Goal: Task Accomplishment & Management: Manage account settings

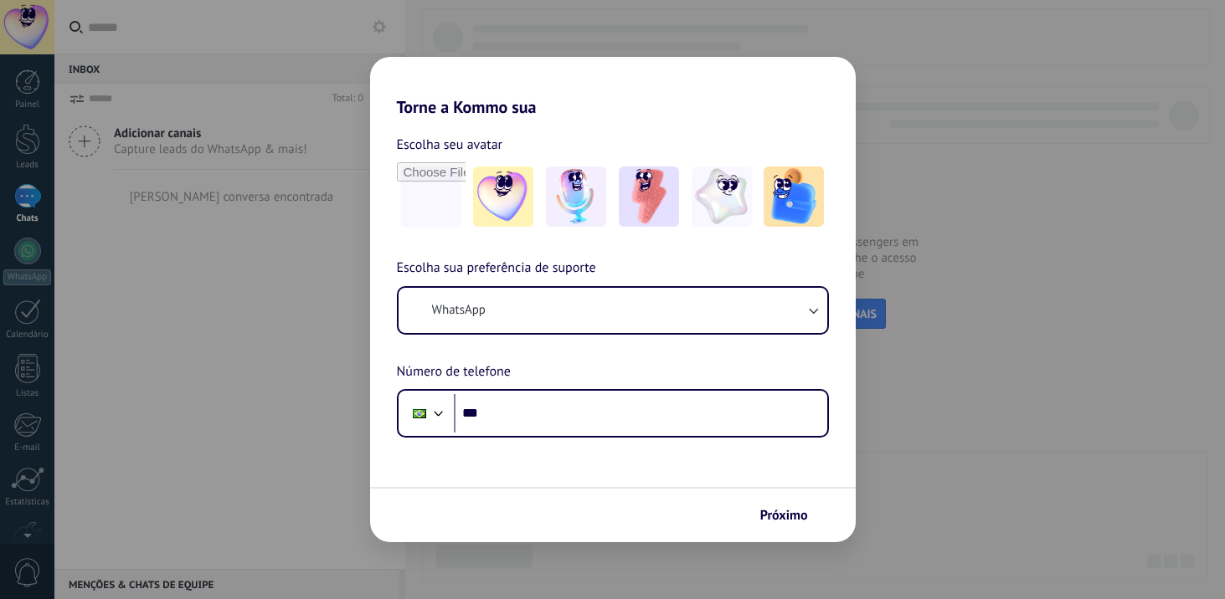
click at [932, 445] on div "Torne a Kommo sua Escolha seu avatar Escolha sua preferência de suporte WhatsAp…" at bounding box center [612, 299] width 1225 height 599
click at [928, 201] on div "Torne a Kommo sua Escolha seu avatar Escolha sua preferência de suporte WhatsAp…" at bounding box center [612, 299] width 1225 height 599
click at [681, 34] on div "Torne a Kommo sua Escolha seu avatar Escolha sua preferência de suporte WhatsAp…" at bounding box center [612, 299] width 1225 height 599
click at [274, 301] on div "Torne a Kommo sua Escolha seu avatar Escolha sua preferência de suporte WhatsAp…" at bounding box center [612, 299] width 1225 height 599
click at [275, 312] on div "Torne a Kommo sua Escolha seu avatar Escolha sua preferência de suporte WhatsAp…" at bounding box center [612, 299] width 1225 height 599
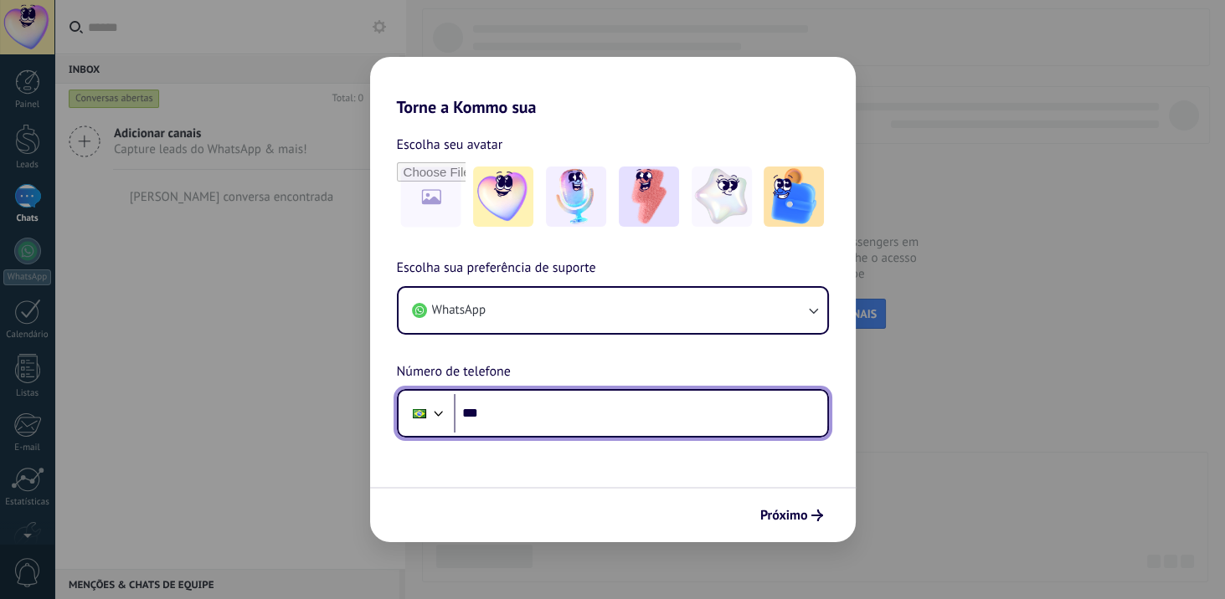
click at [511, 413] on input "***" at bounding box center [640, 413] width 373 height 39
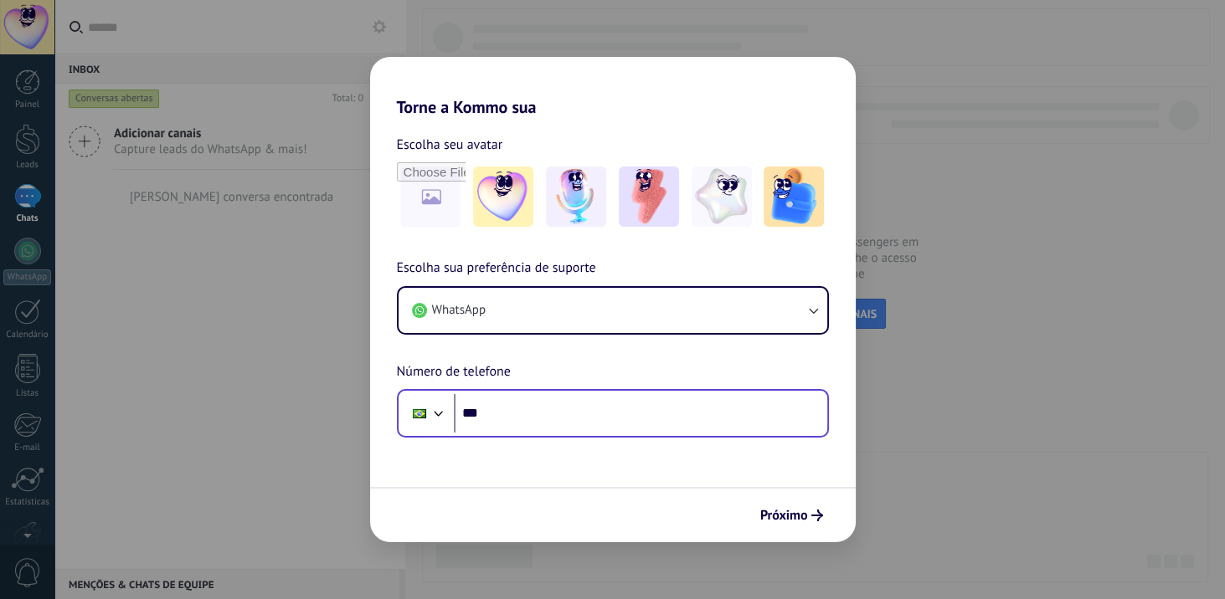
drag, startPoint x: 522, startPoint y: 424, endPoint x: 566, endPoint y: 417, distance: 44.9
click at [522, 424] on input "***" at bounding box center [640, 413] width 373 height 39
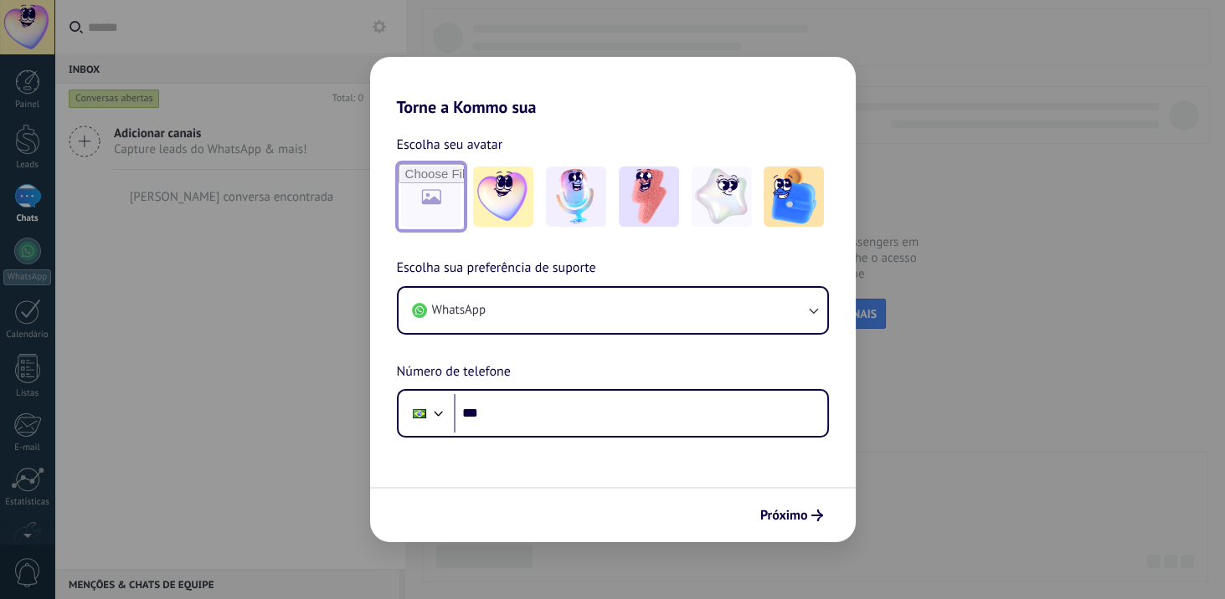
click at [425, 206] on input "file" at bounding box center [430, 196] width 65 height 65
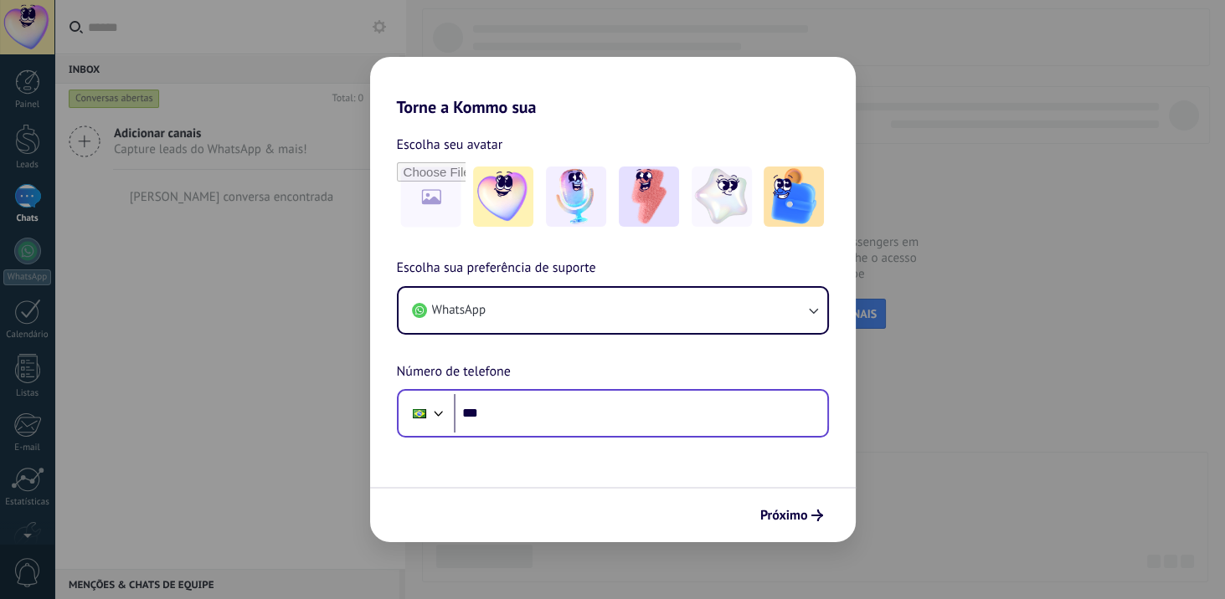
click at [513, 433] on div "Phone ***" at bounding box center [613, 413] width 432 height 49
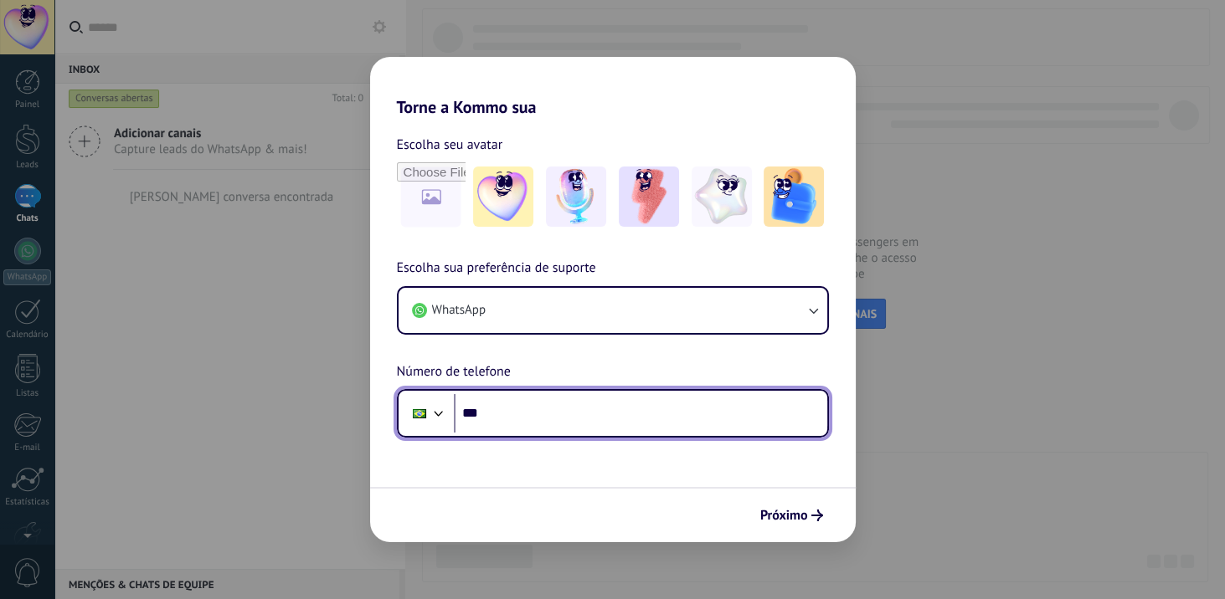
drag, startPoint x: 537, startPoint y: 422, endPoint x: 521, endPoint y: 428, distance: 17.7
click at [536, 423] on input "***" at bounding box center [640, 413] width 373 height 39
type input "**********"
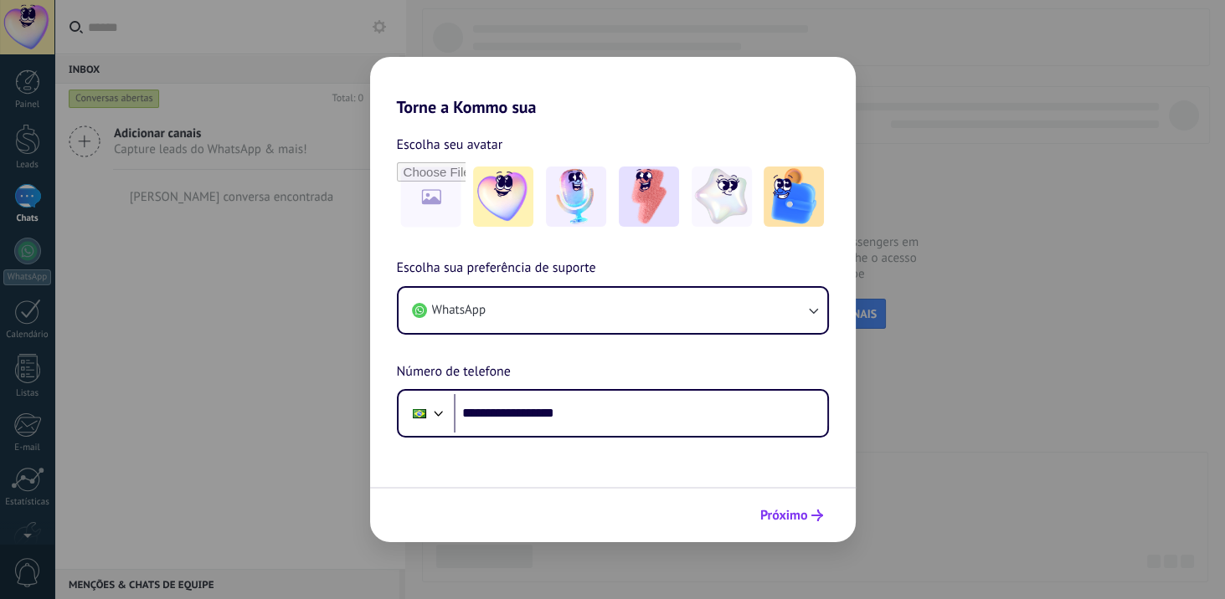
click at [805, 510] on span "Próximo" at bounding box center [784, 516] width 48 height 12
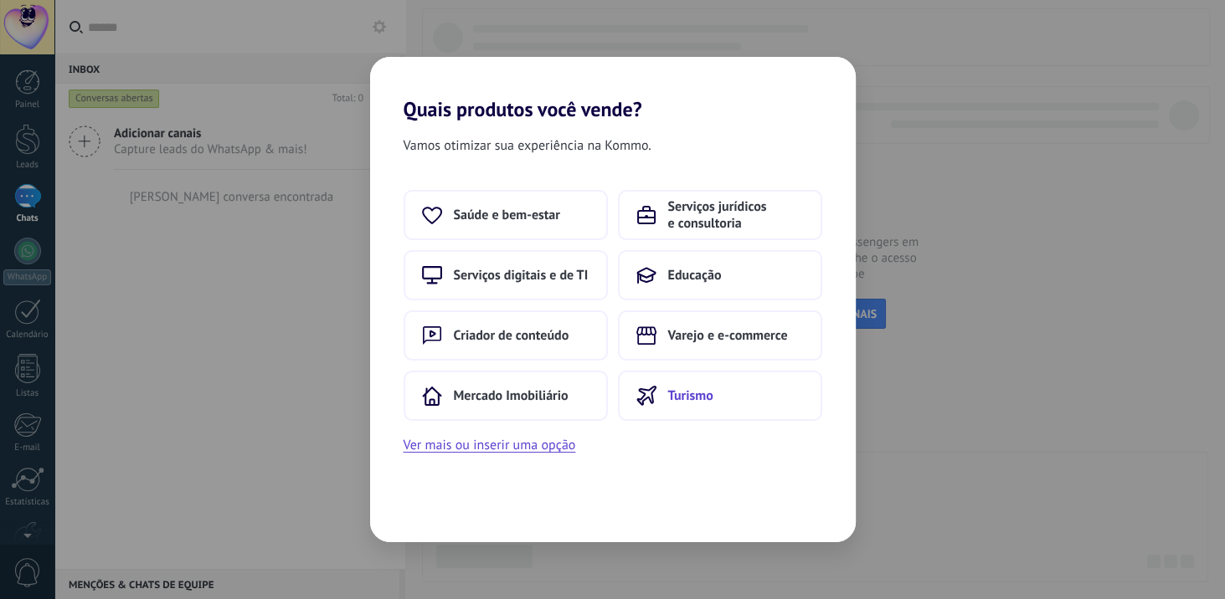
click at [704, 397] on span "Turismo" at bounding box center [690, 396] width 45 height 17
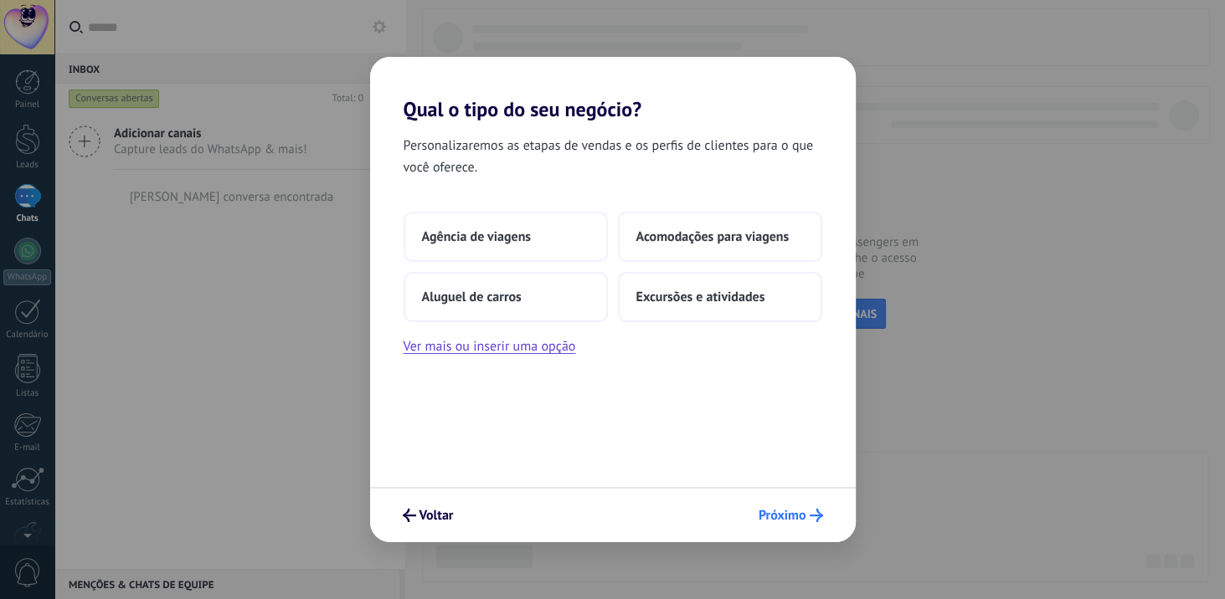
click at [782, 506] on button "Próximo" at bounding box center [791, 515] width 80 height 28
click at [733, 296] on span "Excursões e atividades" at bounding box center [700, 297] width 129 height 17
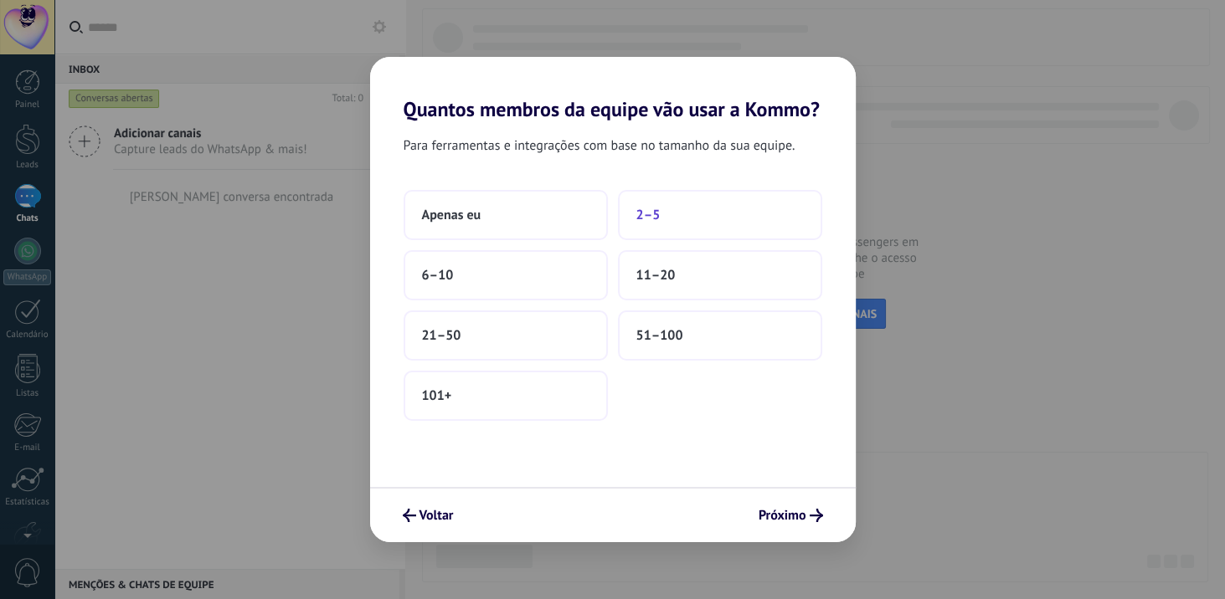
click at [685, 199] on button "2–5" at bounding box center [720, 215] width 204 height 50
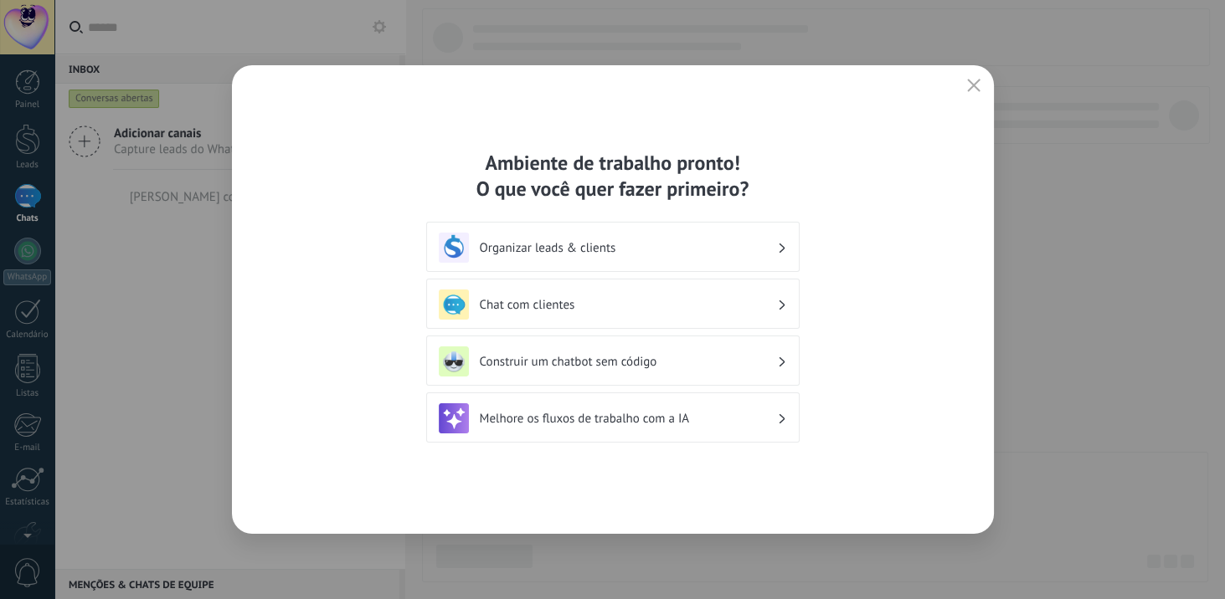
click at [680, 231] on div "Organizar leads & clients" at bounding box center [612, 247] width 373 height 50
click at [634, 255] on div "Organizar leads & clients" at bounding box center [613, 248] width 348 height 30
click at [978, 87] on icon "button" at bounding box center [973, 85] width 13 height 13
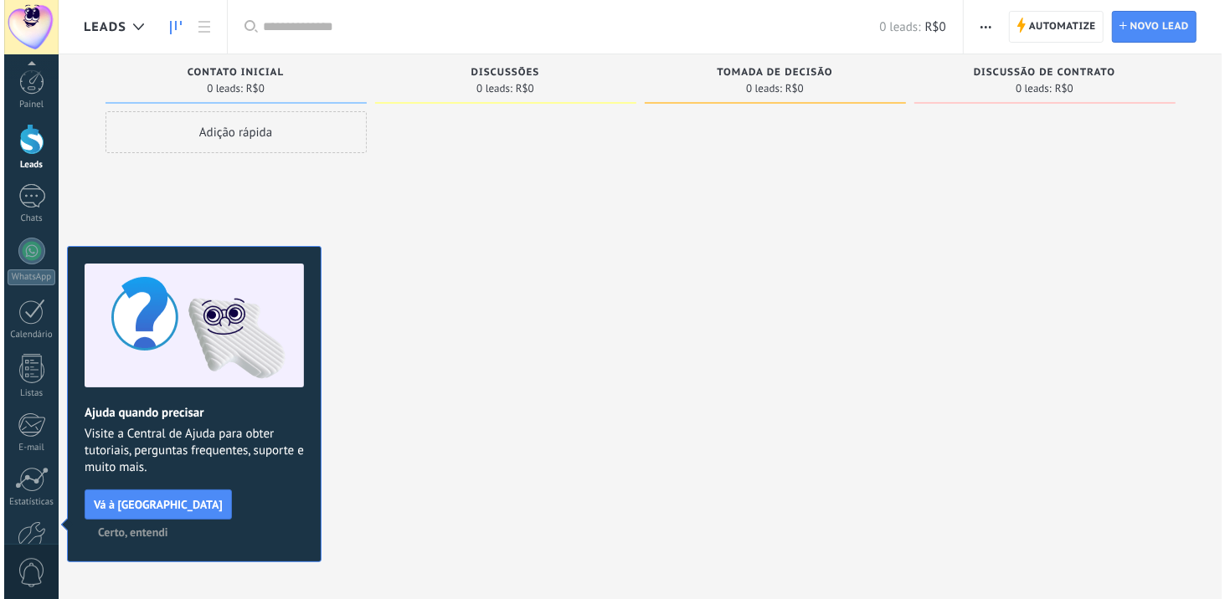
scroll to position [97, 0]
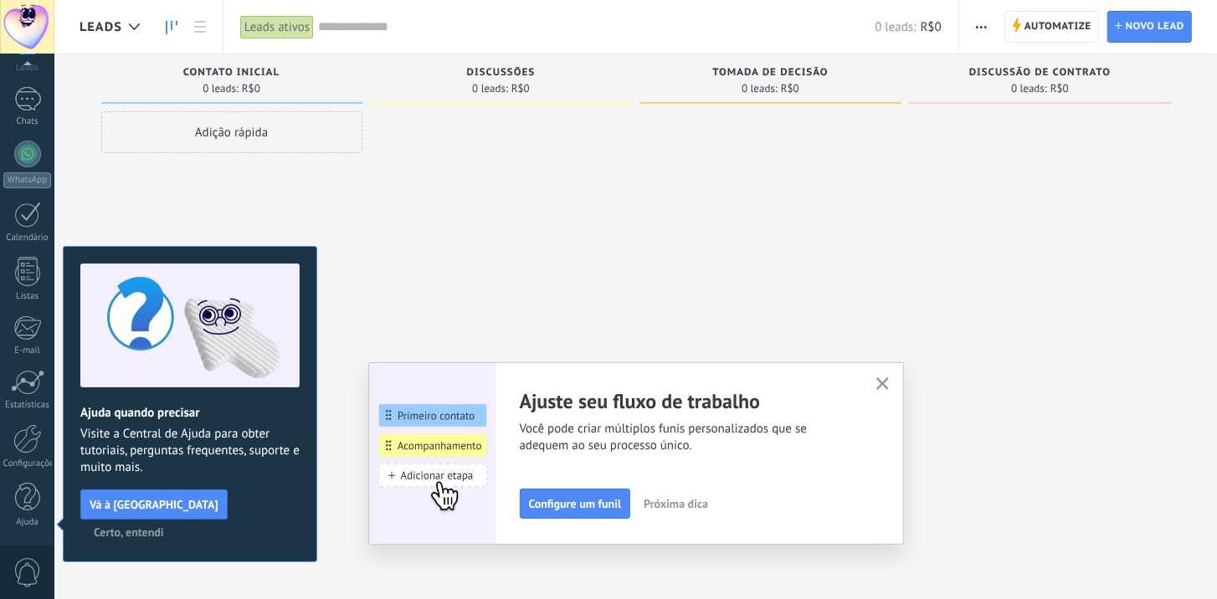
click at [879, 385] on button "button" at bounding box center [882, 384] width 21 height 23
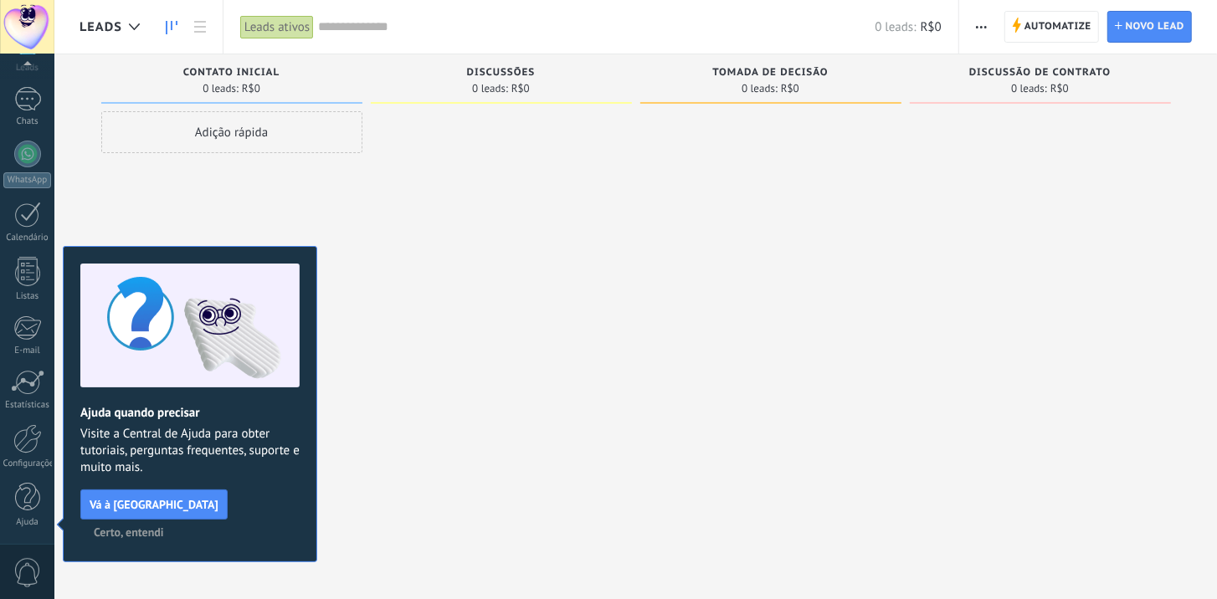
click at [164, 527] on span "Certo, entendi" at bounding box center [129, 533] width 70 height 12
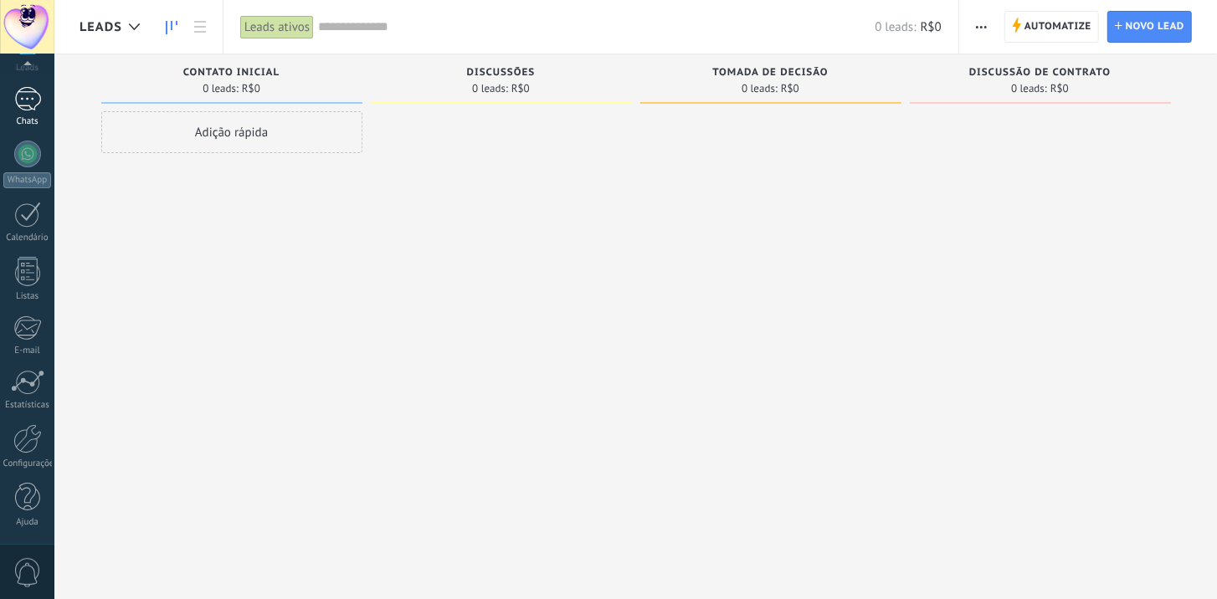
click at [29, 100] on div at bounding box center [27, 99] width 27 height 24
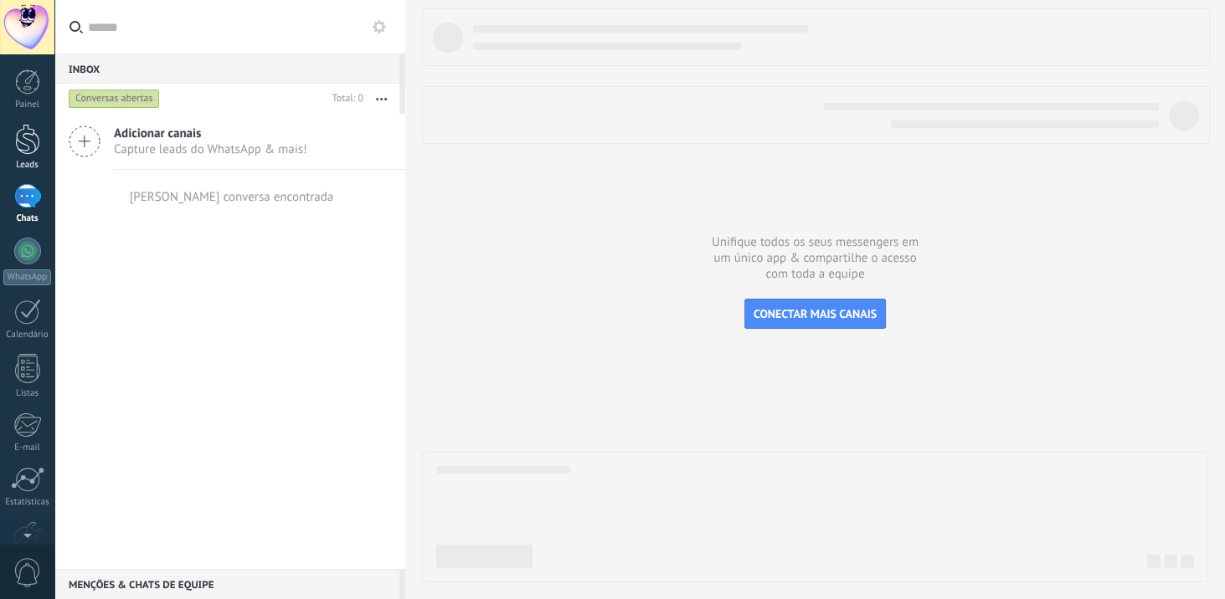
click at [31, 132] on div at bounding box center [27, 139] width 25 height 31
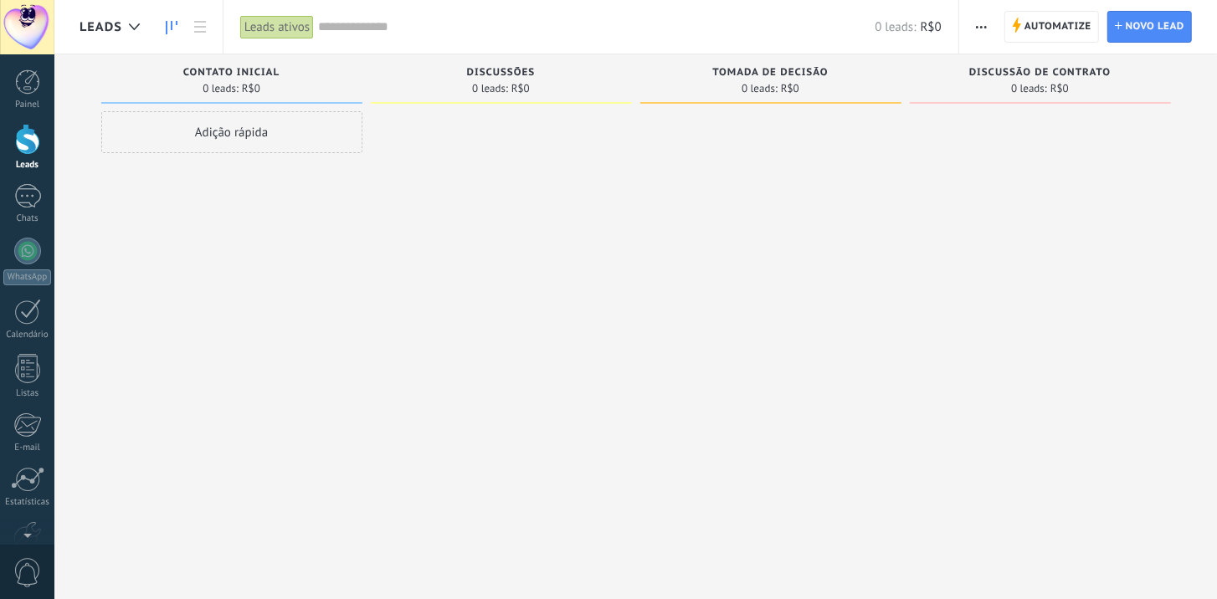
click at [472, 157] on div at bounding box center [501, 301] width 261 height 381
click at [474, 157] on div at bounding box center [501, 301] width 261 height 381
click at [1159, 35] on span "Novo lead" at bounding box center [1155, 27] width 59 height 30
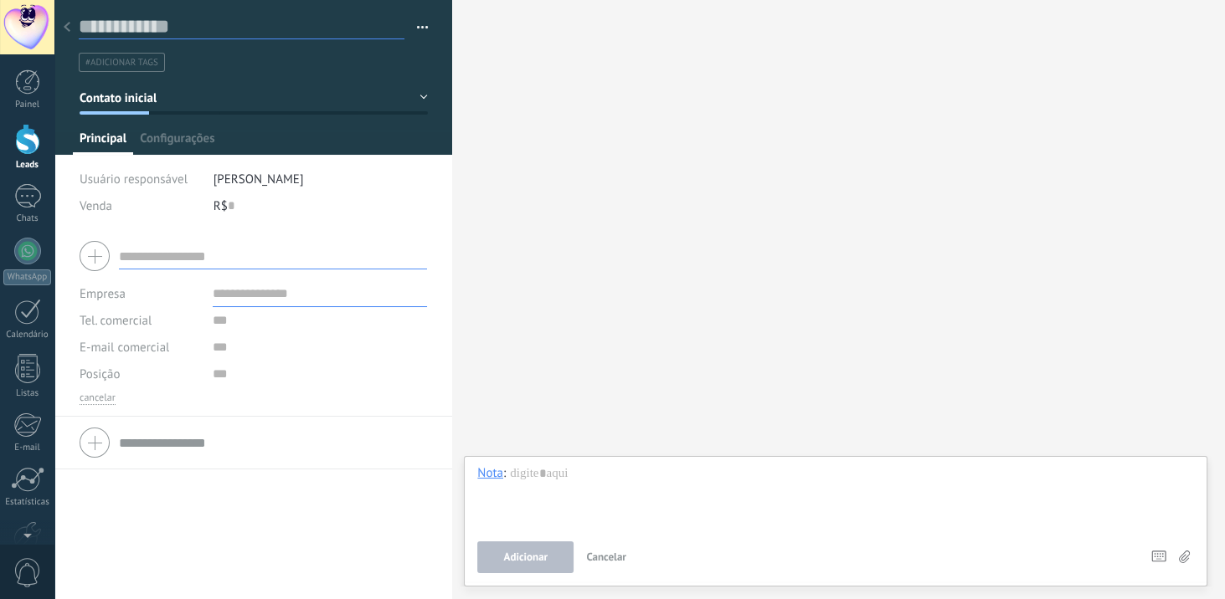
click at [172, 31] on input "text" at bounding box center [242, 26] width 326 height 25
type input "******"
click at [114, 579] on span "Salvar" at bounding box center [104, 574] width 31 height 12
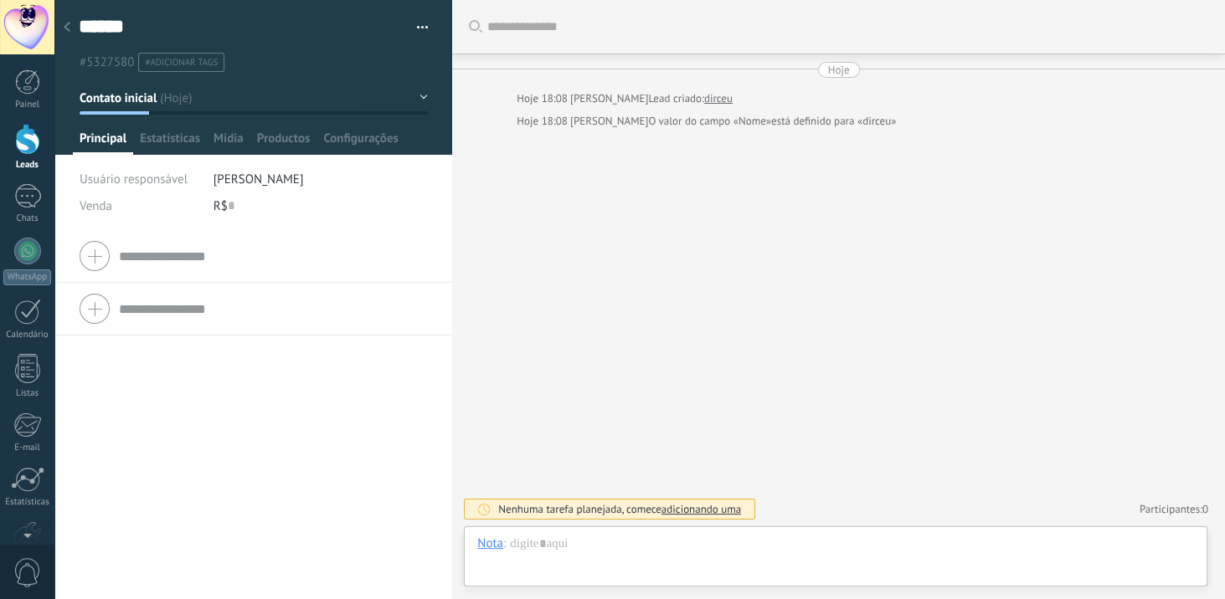
scroll to position [24, 0]
click at [64, 20] on div at bounding box center [66, 28] width 23 height 33
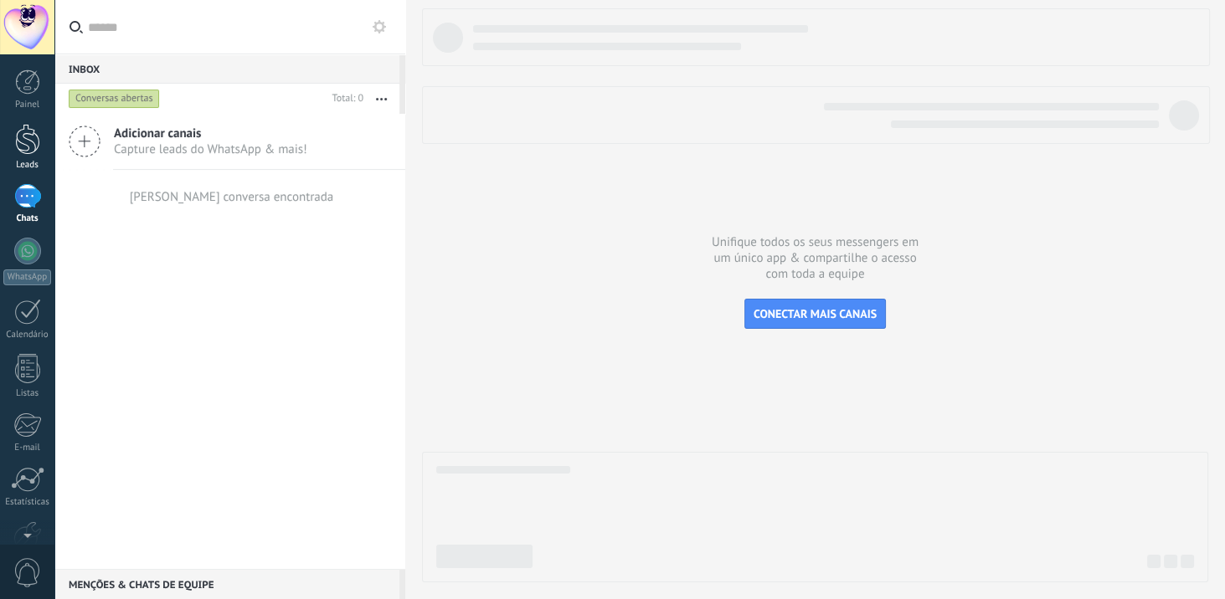
click at [34, 144] on div at bounding box center [27, 139] width 25 height 31
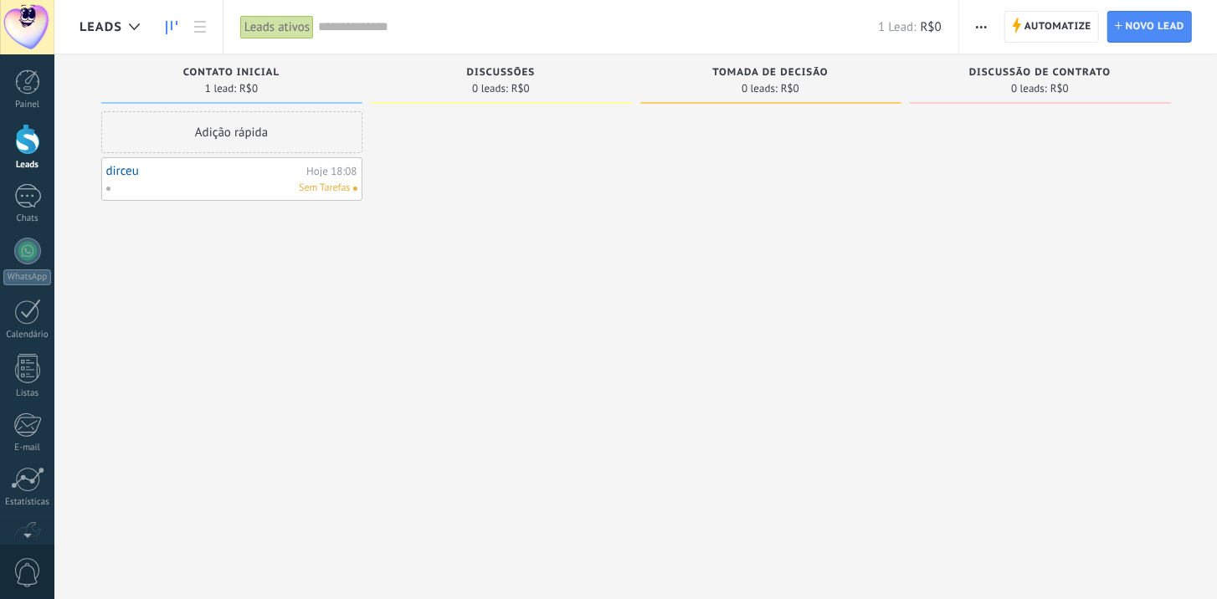
drag, startPoint x: 437, startPoint y: 242, endPoint x: 421, endPoint y: 236, distance: 17.0
click at [439, 243] on div at bounding box center [501, 301] width 261 height 381
click at [1135, 28] on span "Novo lead" at bounding box center [1155, 27] width 59 height 30
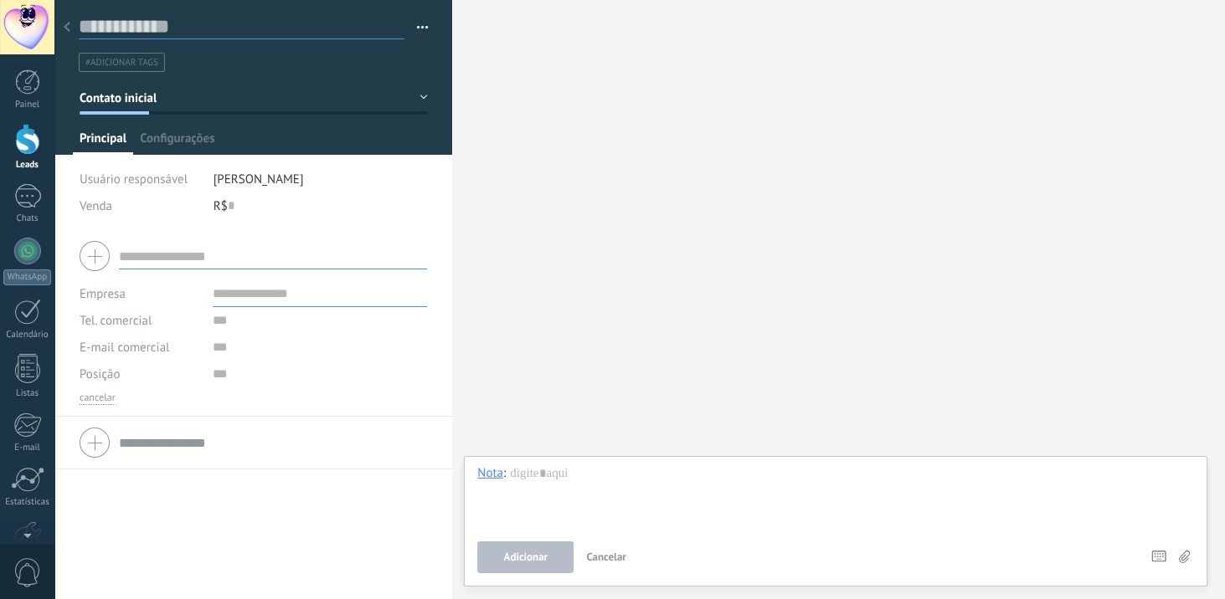
click at [123, 32] on input "text" at bounding box center [242, 26] width 326 height 25
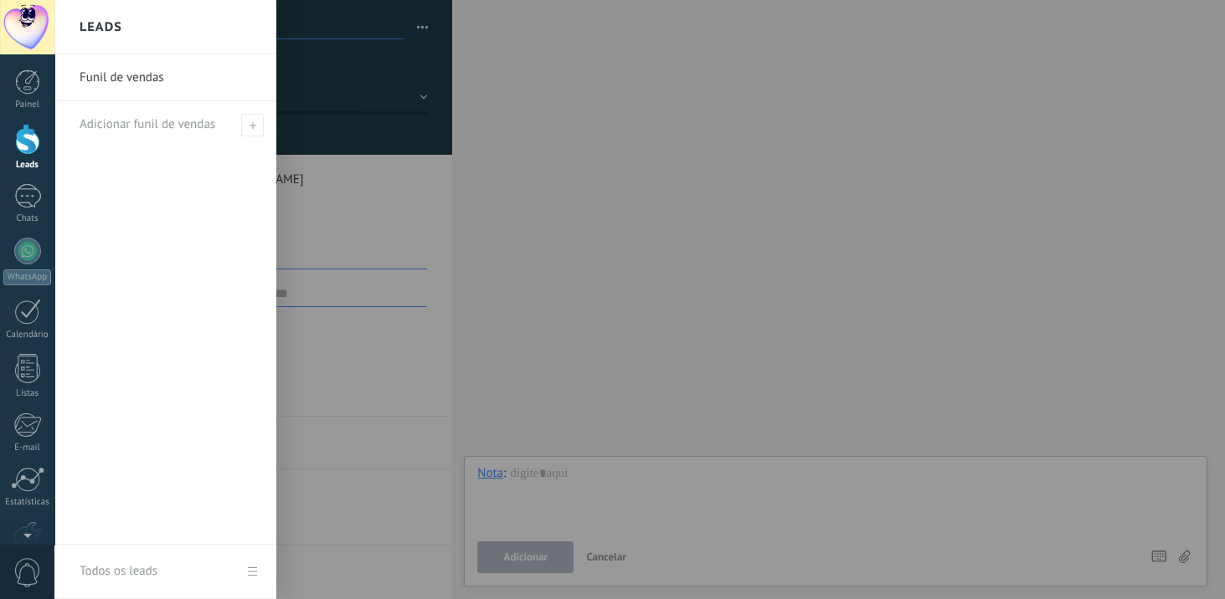
type input "*******"
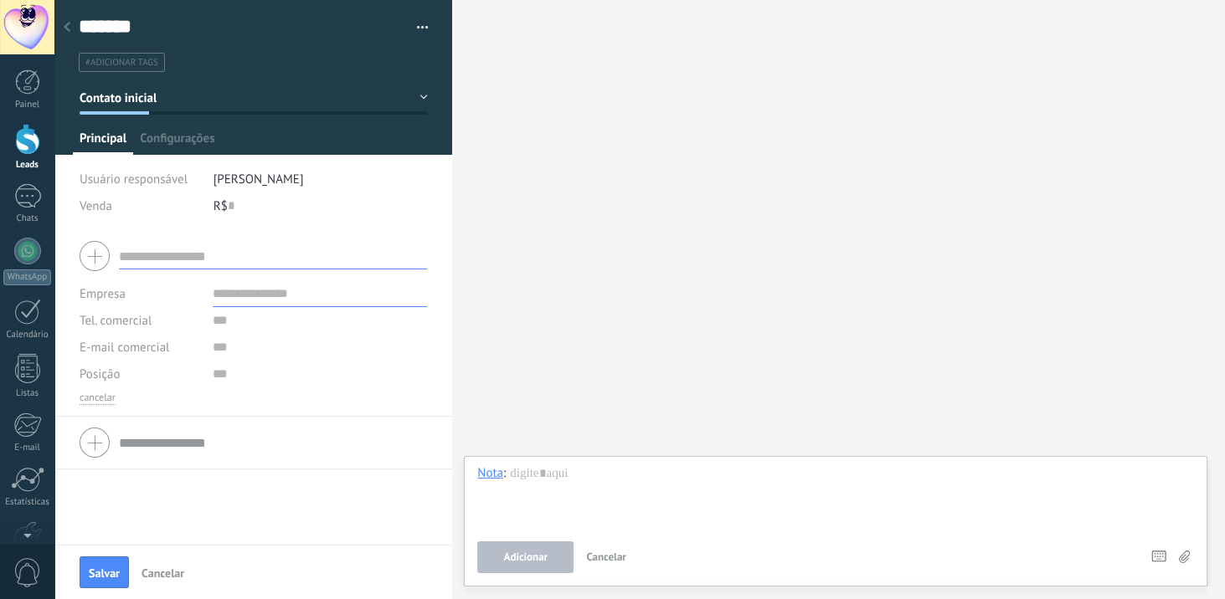
click at [346, 84] on button "Contato inicial" at bounding box center [254, 98] width 348 height 30
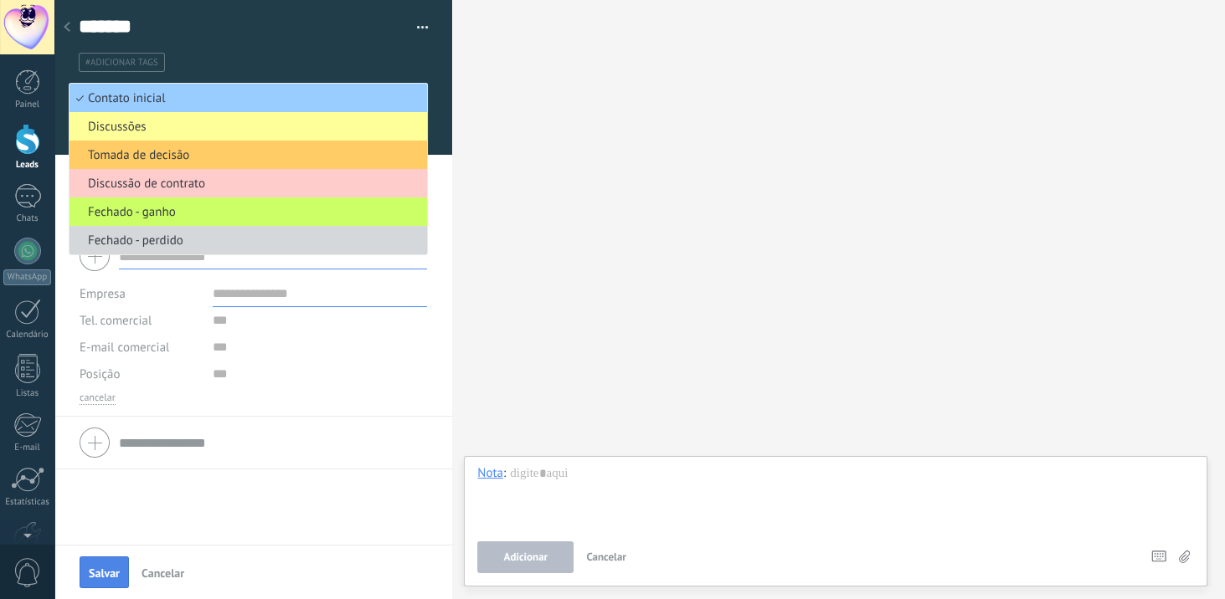
click at [100, 565] on button "Salvar" at bounding box center [104, 573] width 49 height 32
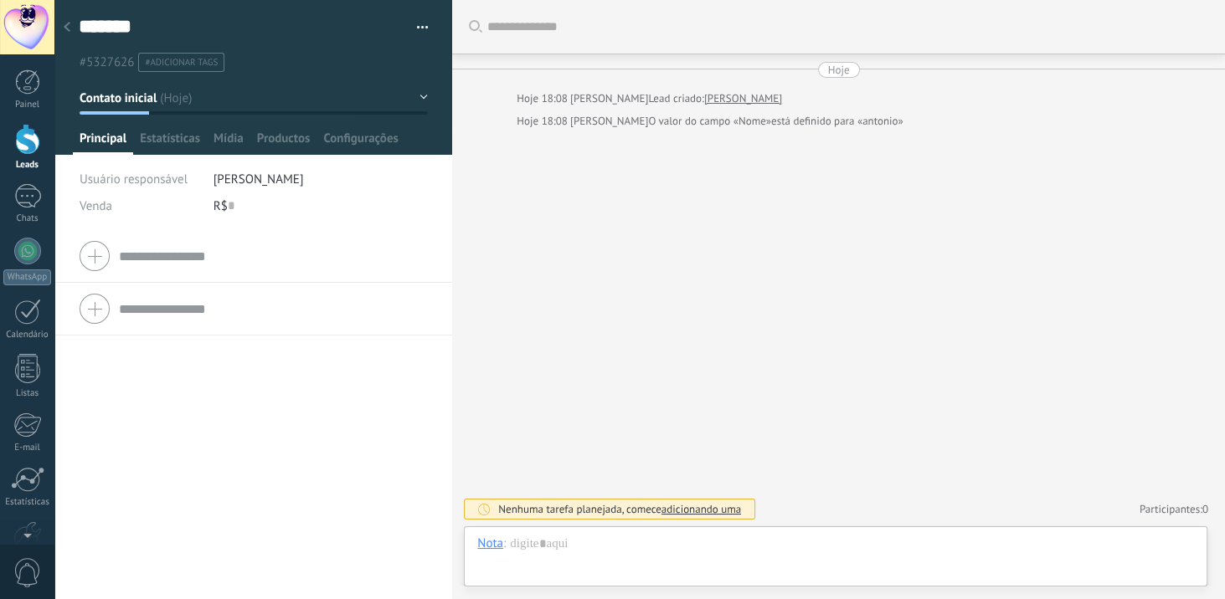
type textarea "*******"
click at [68, 32] on icon at bounding box center [67, 27] width 7 height 10
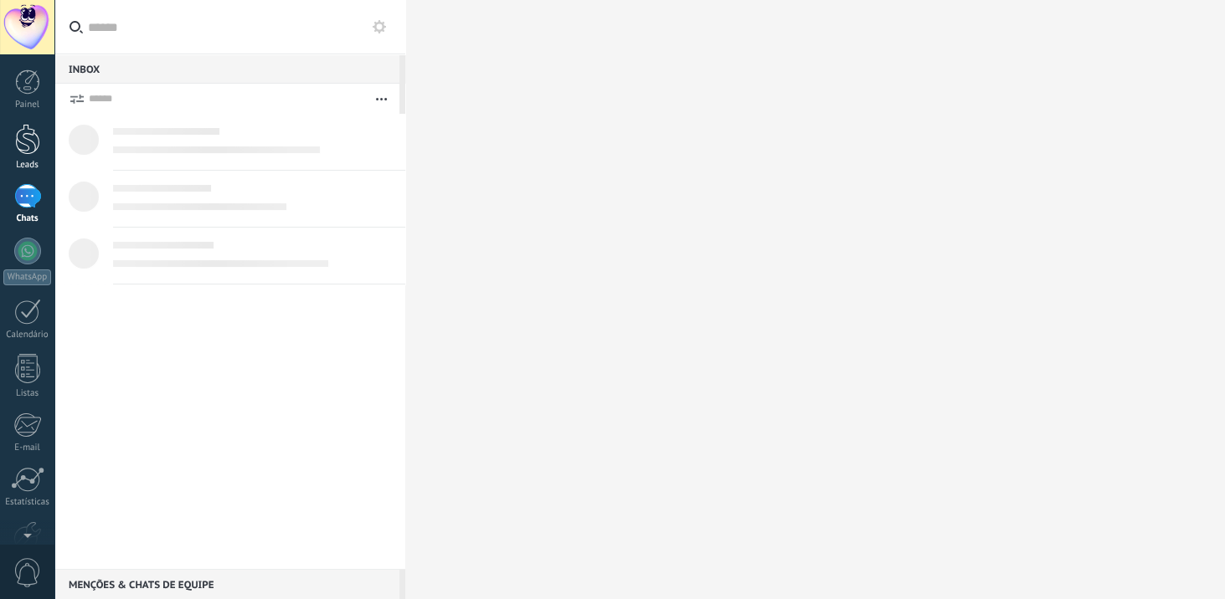
scroll to position [24, 0]
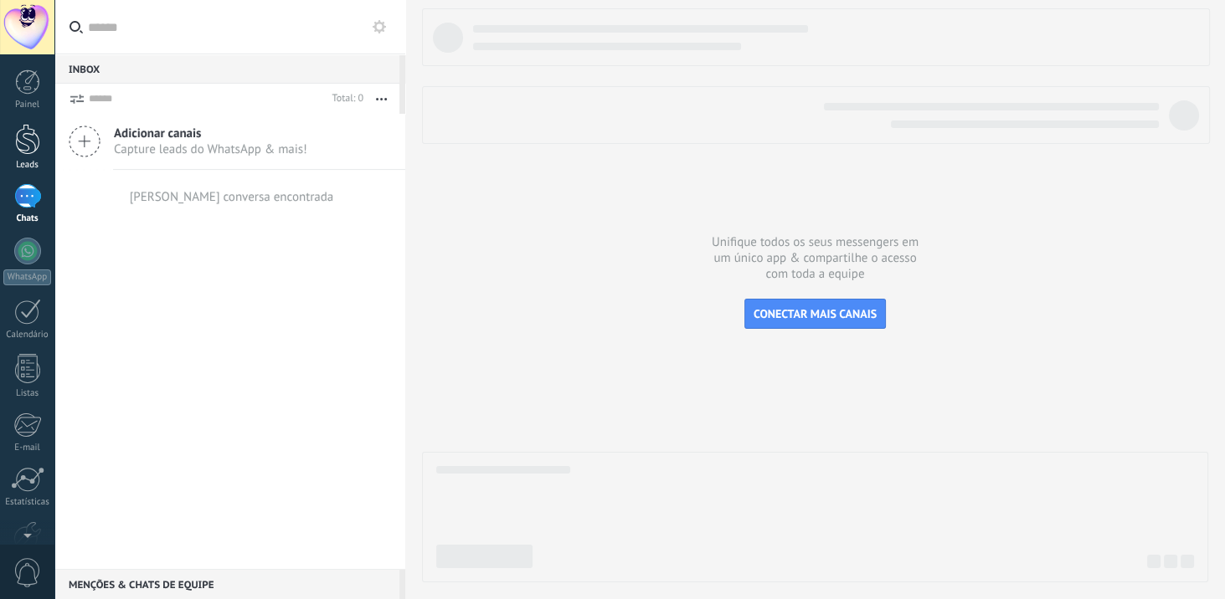
click at [25, 142] on div at bounding box center [27, 139] width 25 height 31
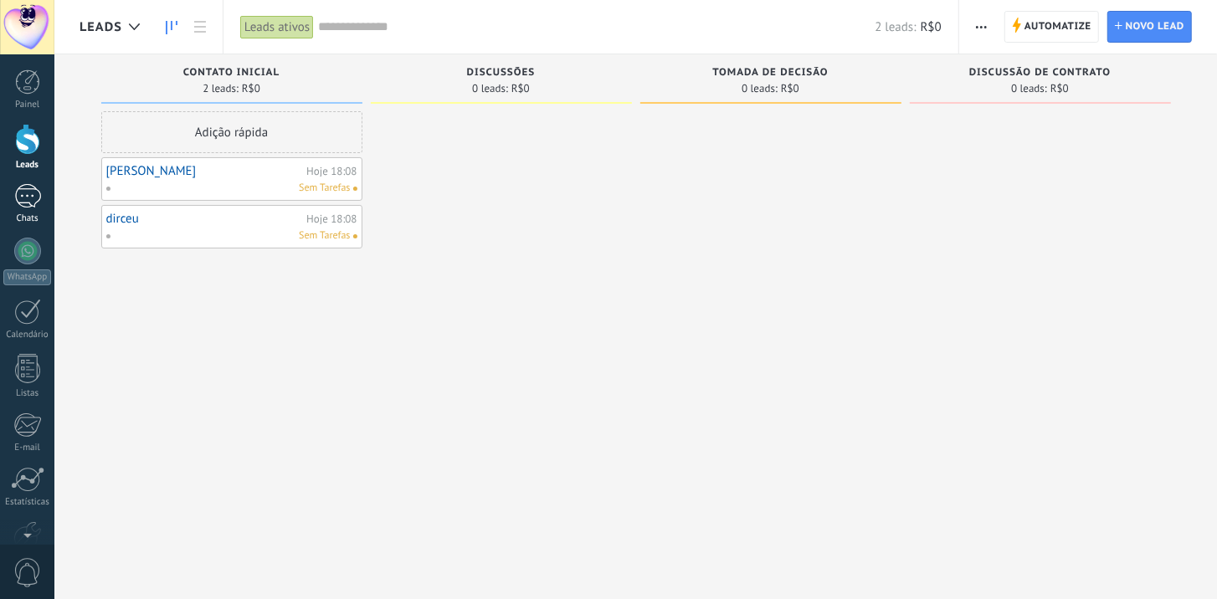
click at [35, 209] on link "Chats" at bounding box center [27, 204] width 54 height 40
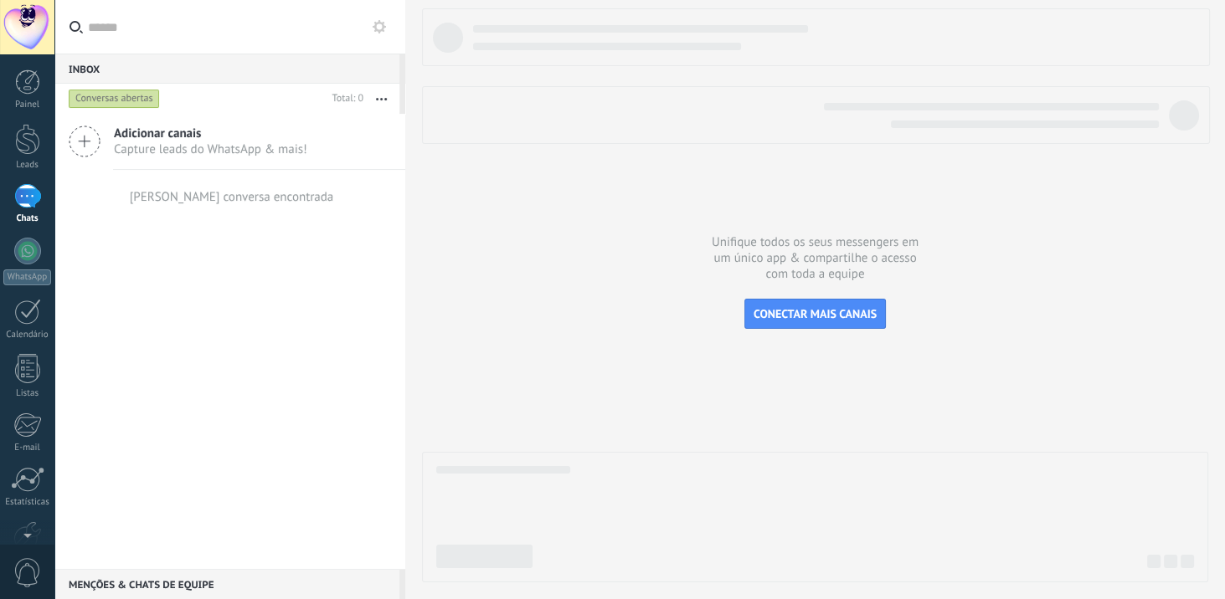
click at [87, 142] on icon at bounding box center [85, 142] width 32 height 32
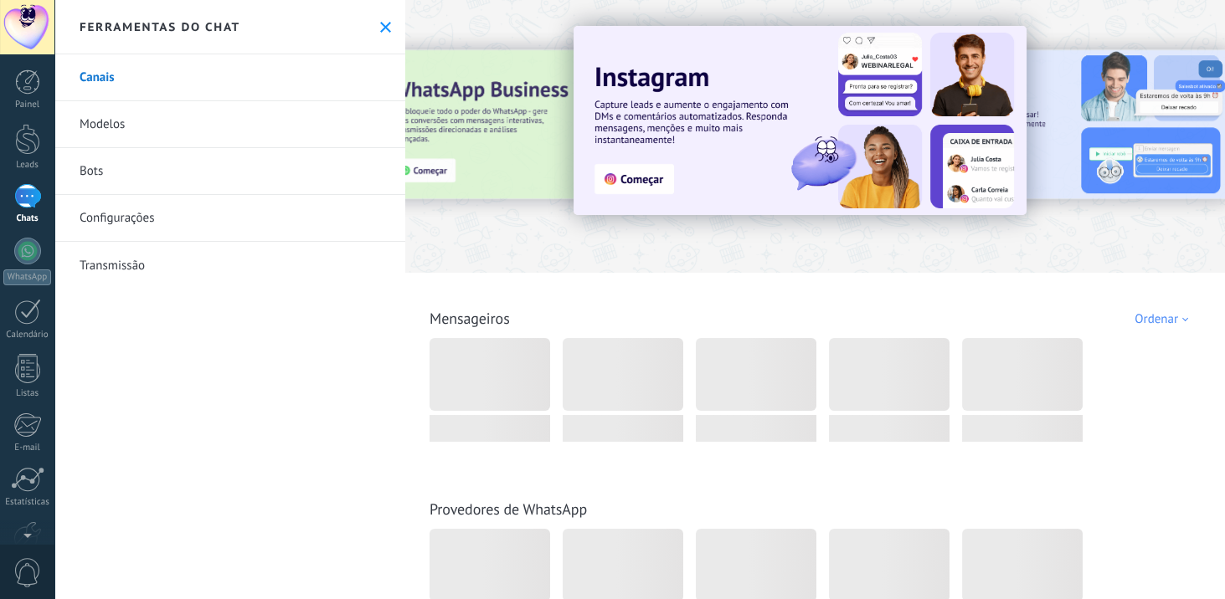
click at [384, 25] on button at bounding box center [385, 27] width 14 height 14
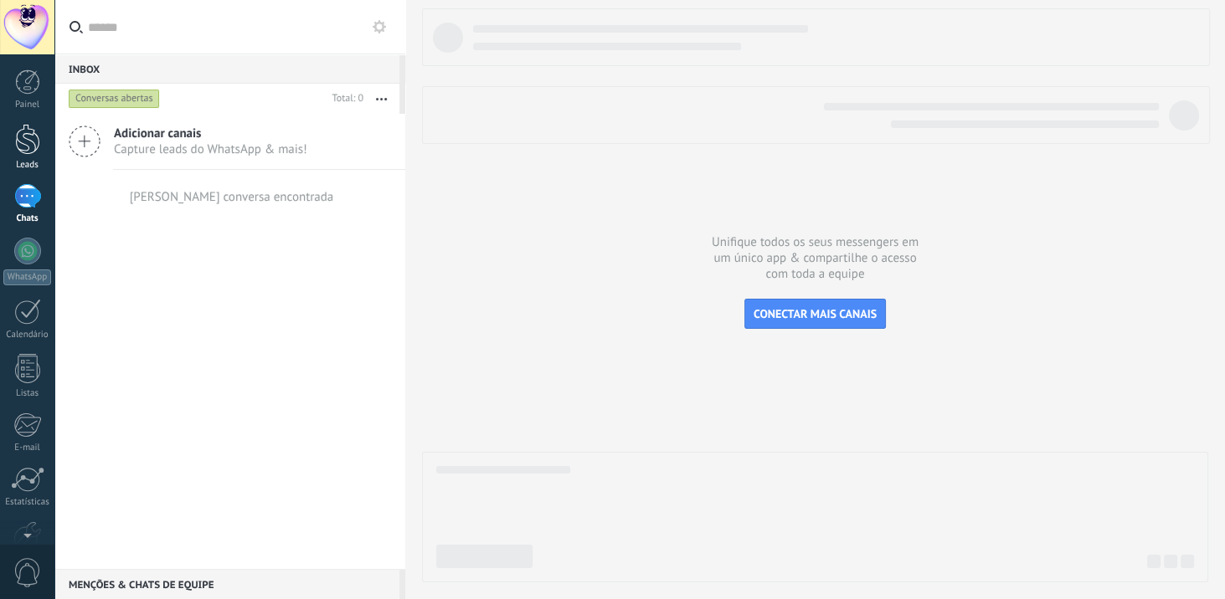
click at [32, 139] on div at bounding box center [27, 139] width 25 height 31
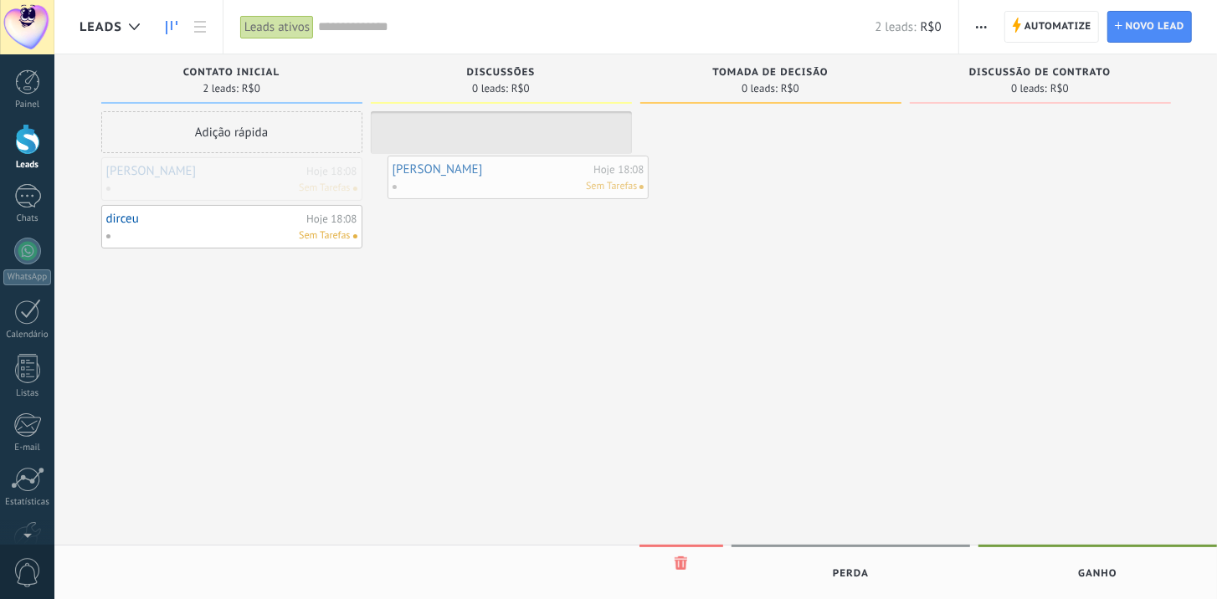
drag, startPoint x: 227, startPoint y: 176, endPoint x: 513, endPoint y: 174, distance: 286.3
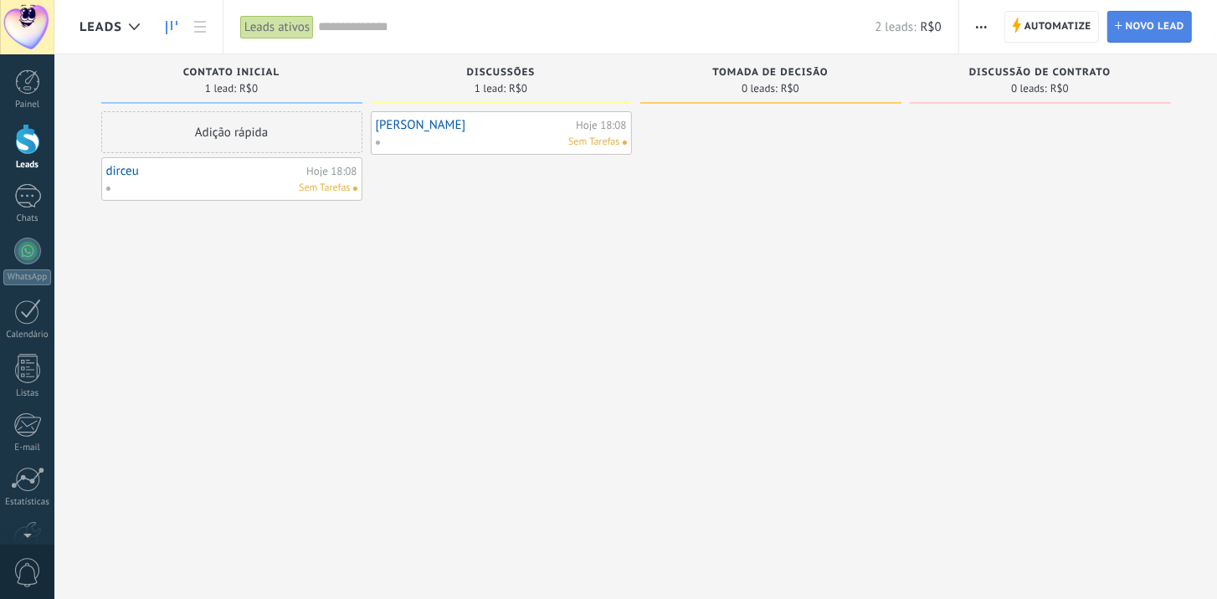
click at [1128, 37] on span "Novo lead" at bounding box center [1155, 27] width 59 height 30
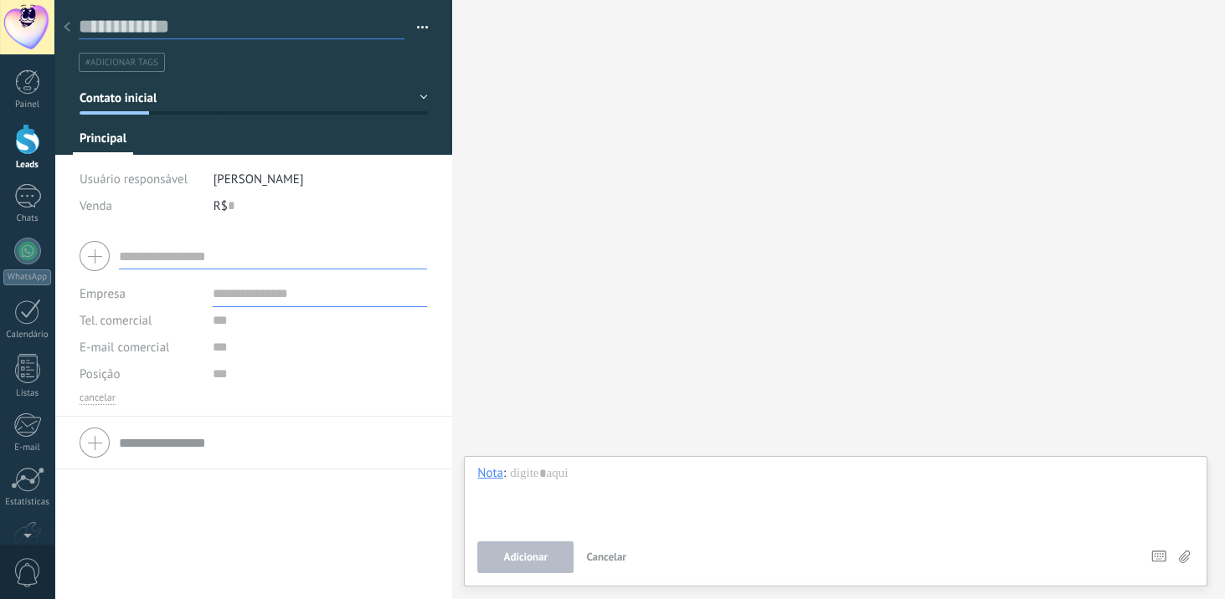
click at [147, 32] on input "text" at bounding box center [242, 26] width 326 height 25
type input "*"
type input "******"
click at [105, 574] on span "Salvar" at bounding box center [104, 574] width 31 height 12
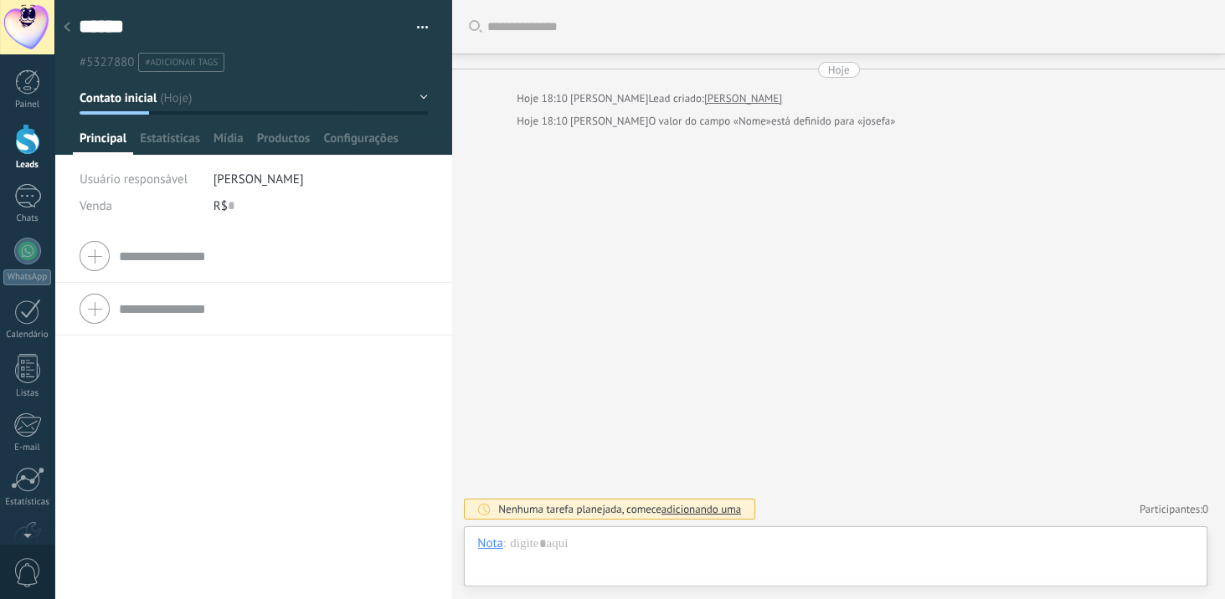
type textarea "******"
click at [64, 28] on use at bounding box center [67, 27] width 7 height 10
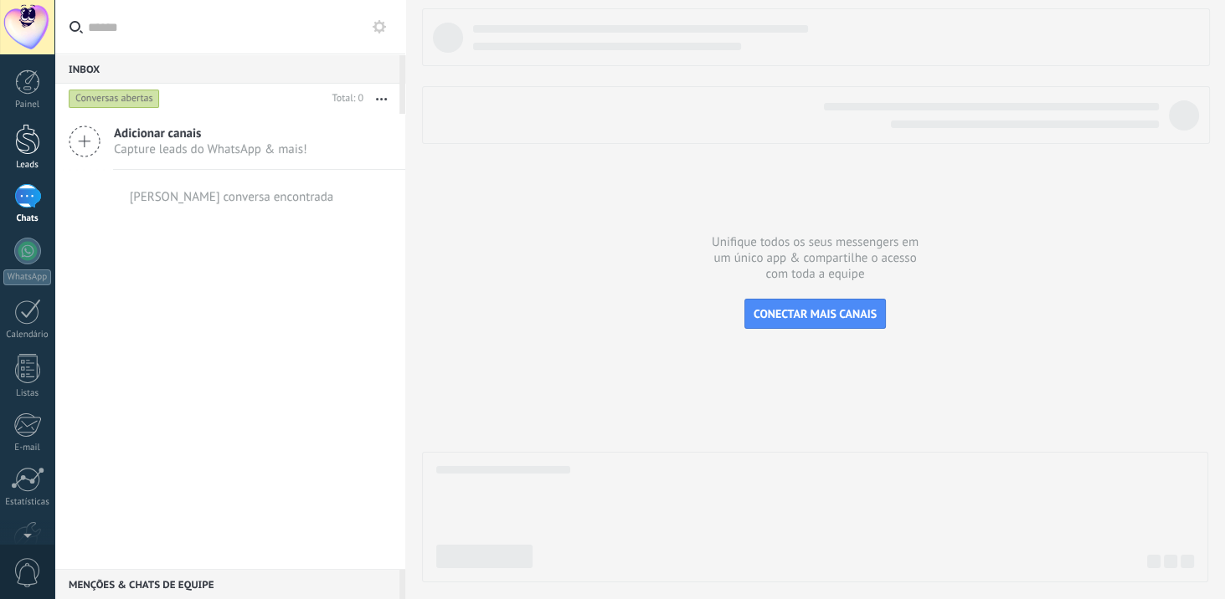
click at [35, 147] on div at bounding box center [27, 139] width 25 height 31
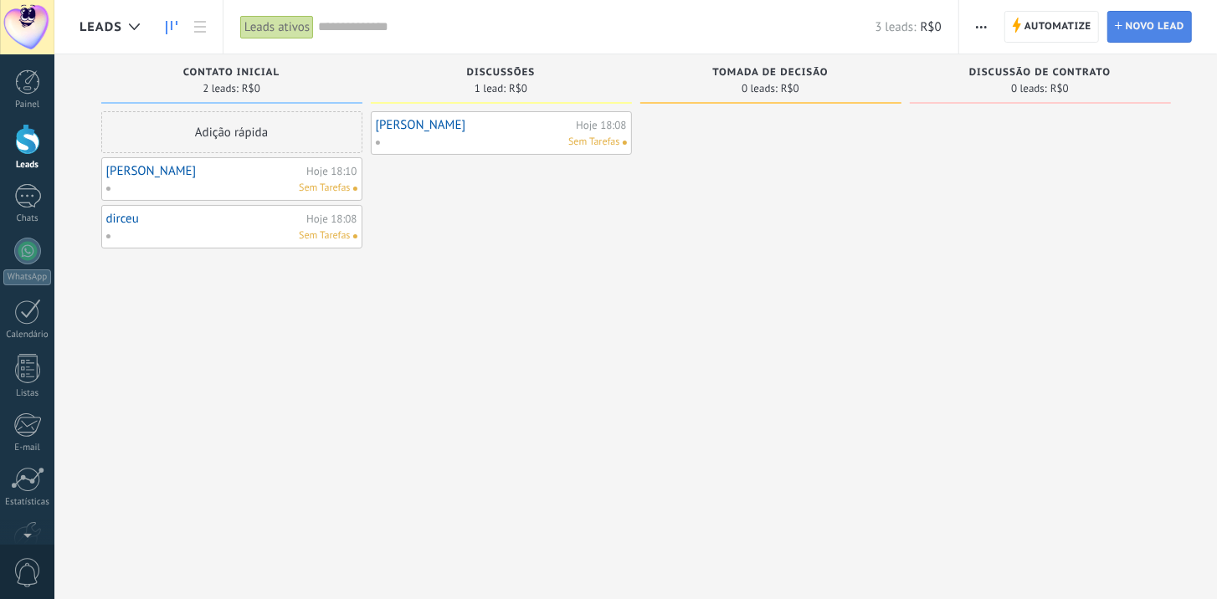
click at [1162, 22] on span "Novo lead" at bounding box center [1155, 27] width 59 height 30
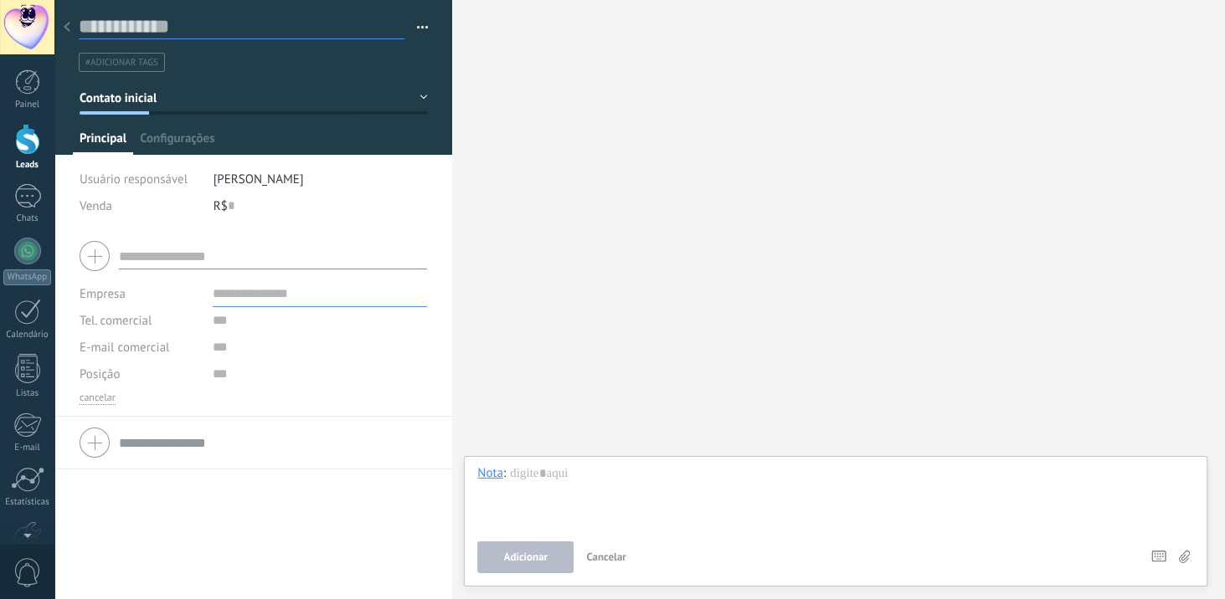
click at [177, 35] on input "text" at bounding box center [242, 26] width 326 height 25
type input "******"
click at [107, 579] on span "Salvar" at bounding box center [104, 574] width 31 height 12
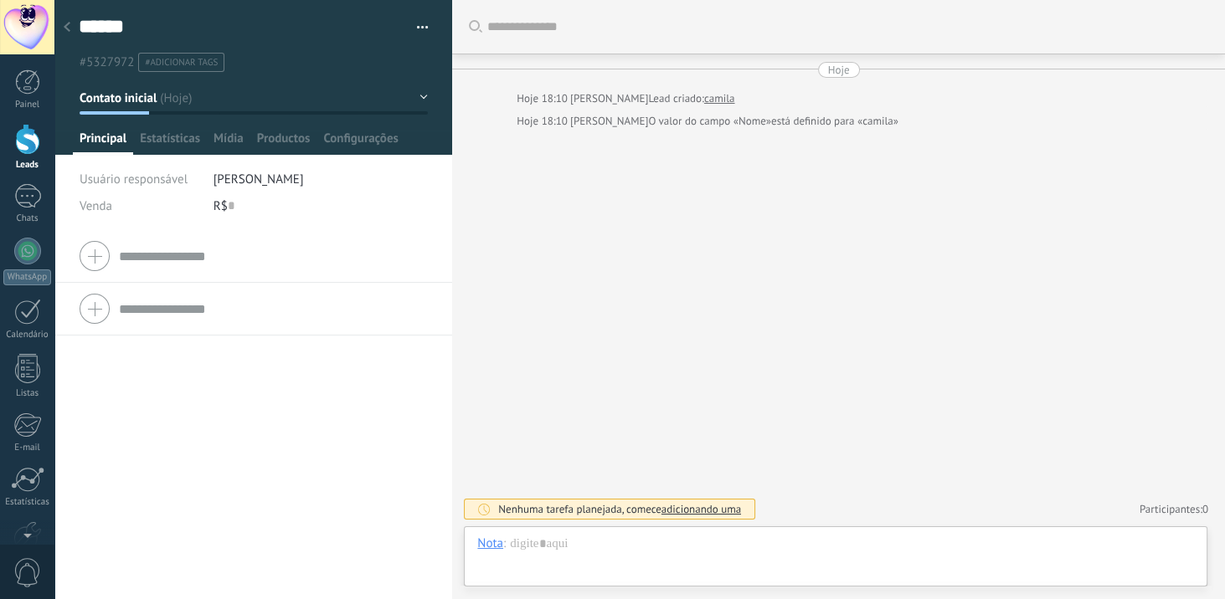
scroll to position [24, 0]
click at [68, 30] on use at bounding box center [67, 27] width 7 height 10
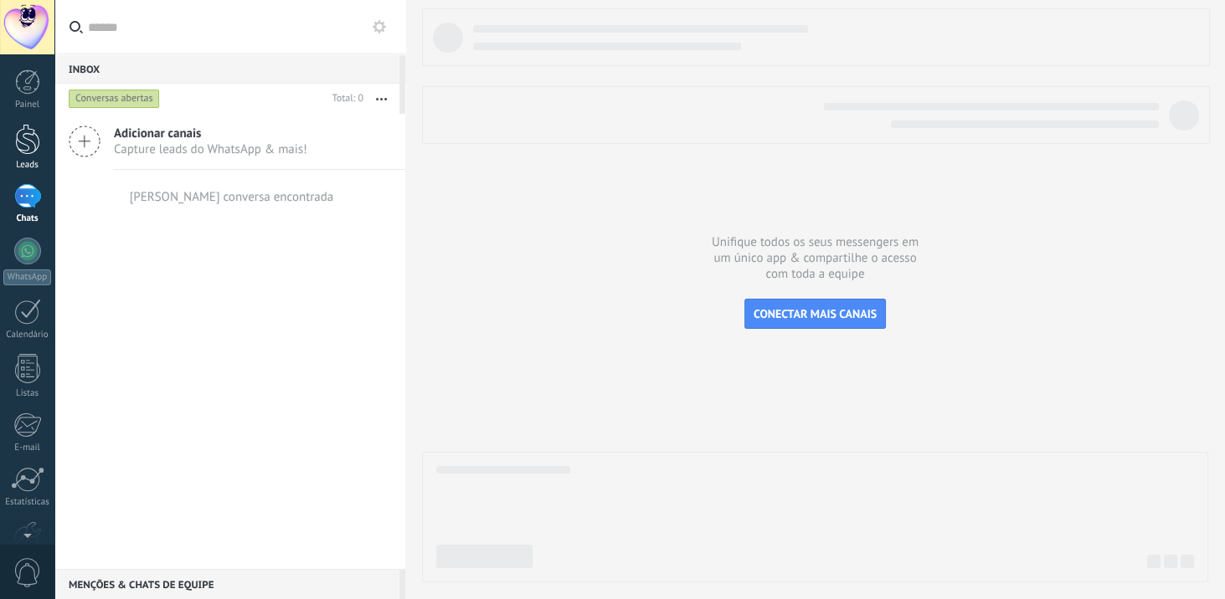
click at [31, 137] on div at bounding box center [27, 139] width 25 height 31
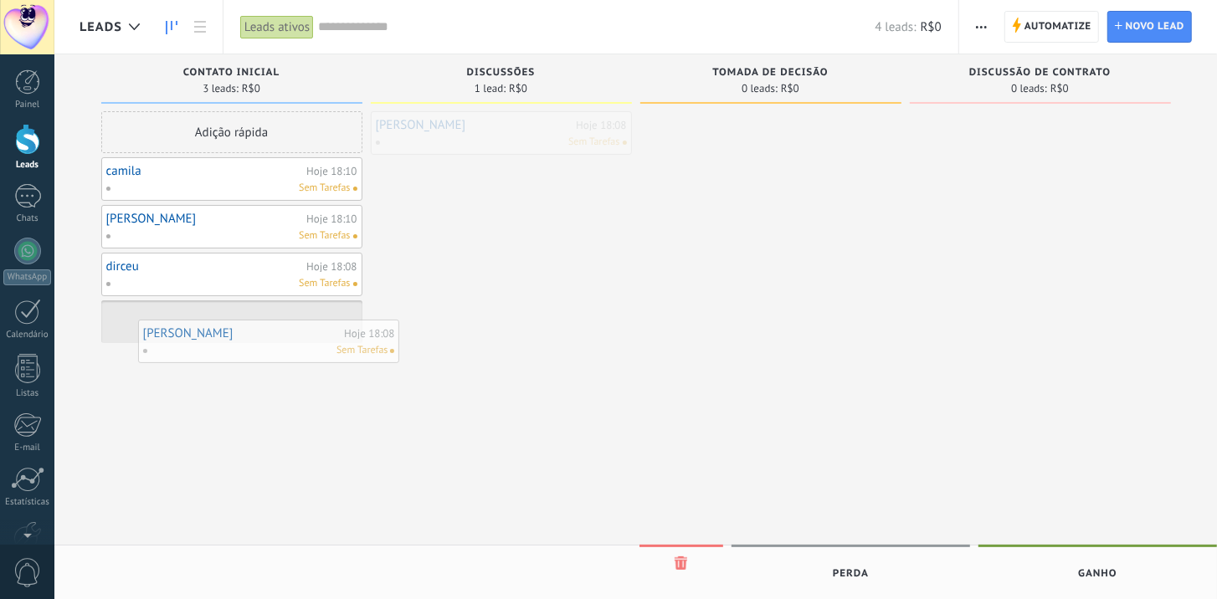
drag, startPoint x: 491, startPoint y: 140, endPoint x: 258, endPoint y: 348, distance: 312.4
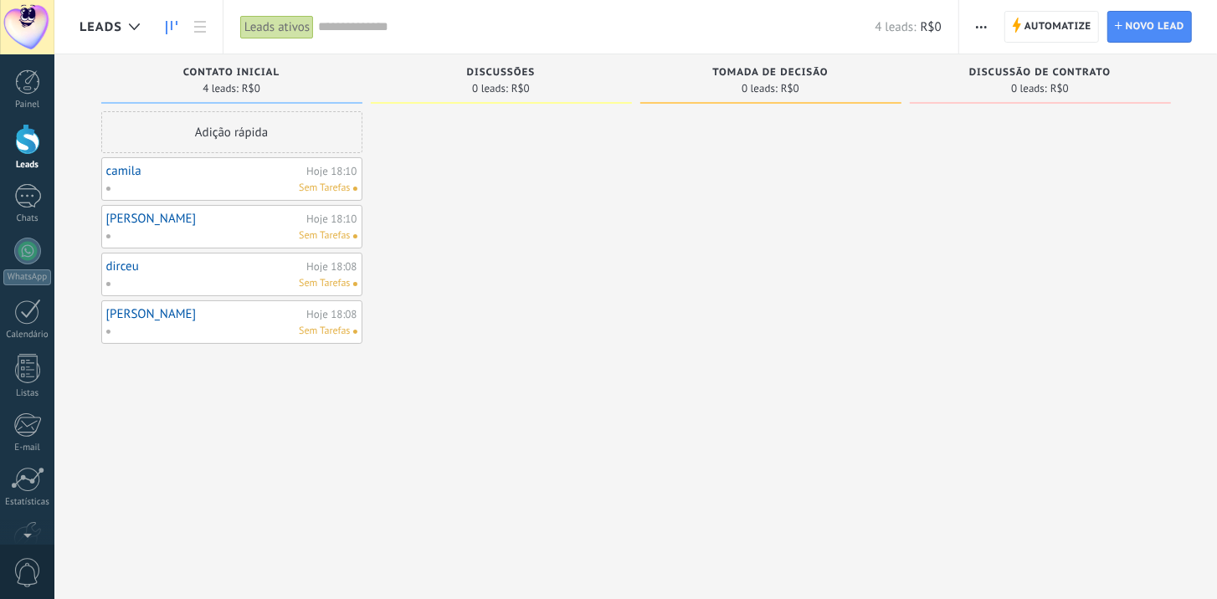
click at [232, 181] on div "Sem Tarefas" at bounding box center [227, 188] width 245 height 15
click at [135, 173] on link "camila" at bounding box center [204, 171] width 197 height 14
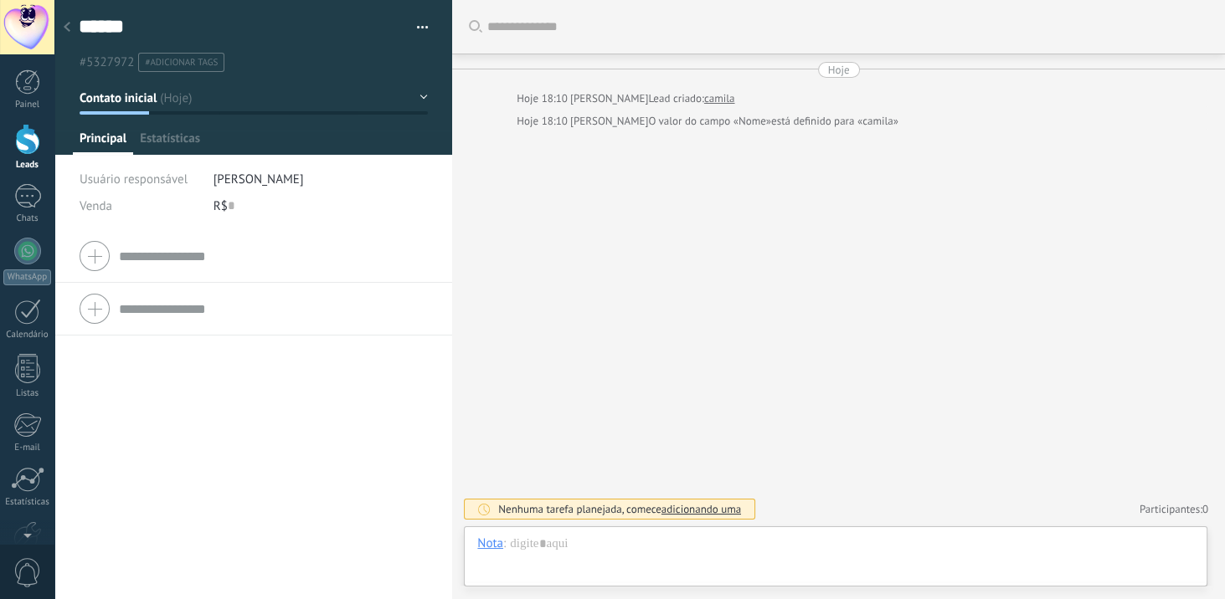
scroll to position [24, 0]
click at [66, 33] on div at bounding box center [66, 28] width 23 height 33
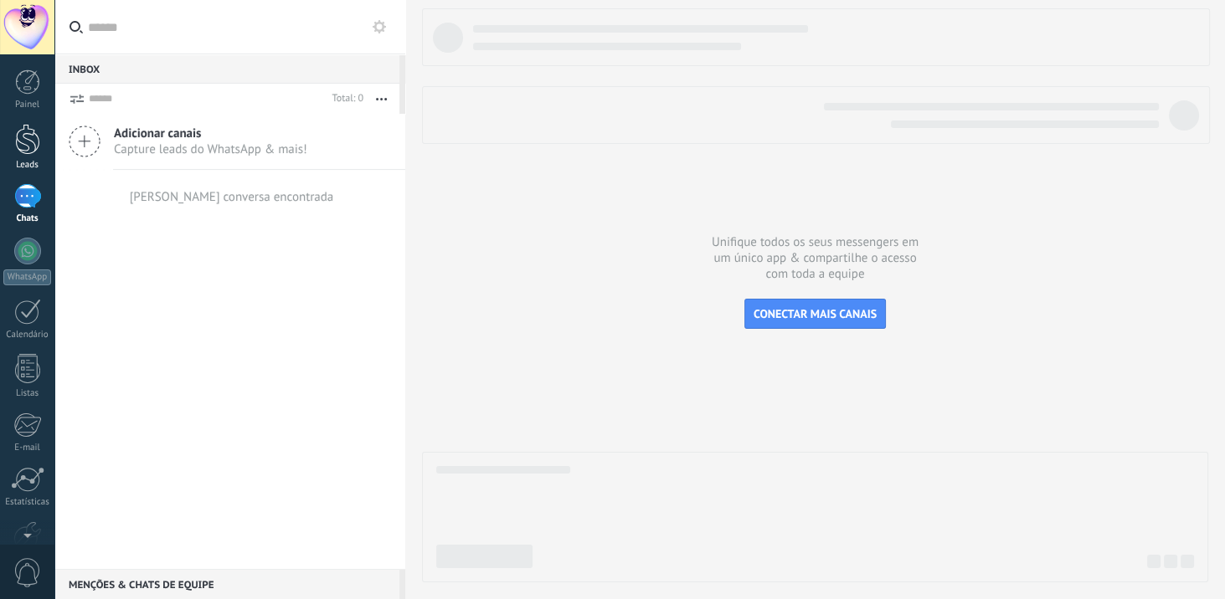
click at [31, 145] on div at bounding box center [27, 139] width 25 height 31
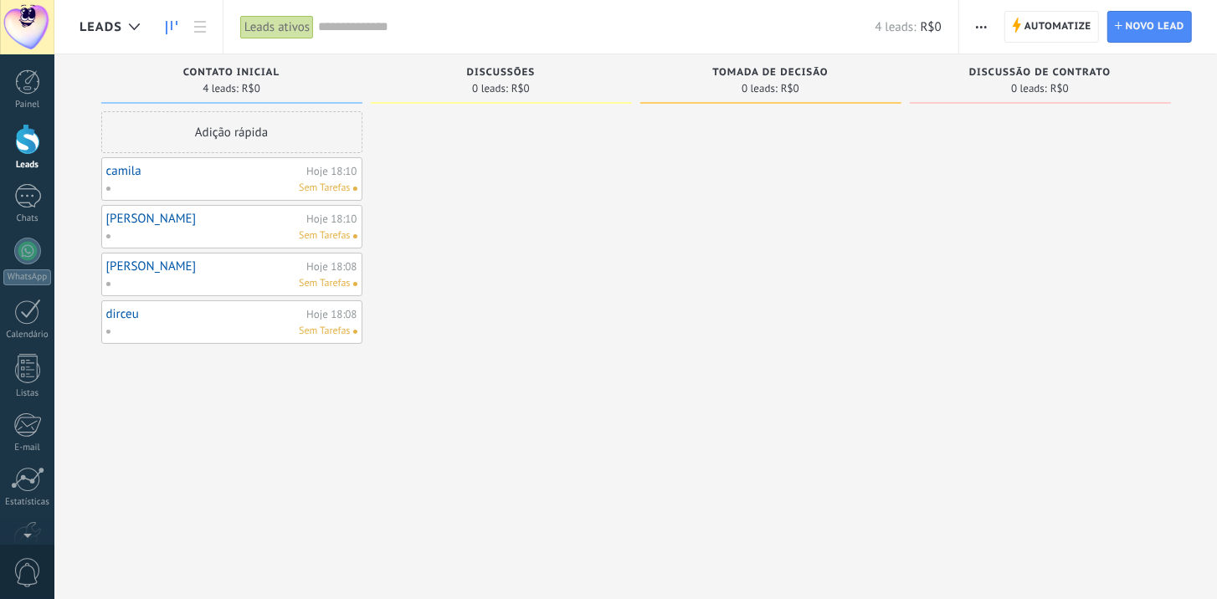
click at [128, 171] on link "camila" at bounding box center [204, 171] width 197 height 14
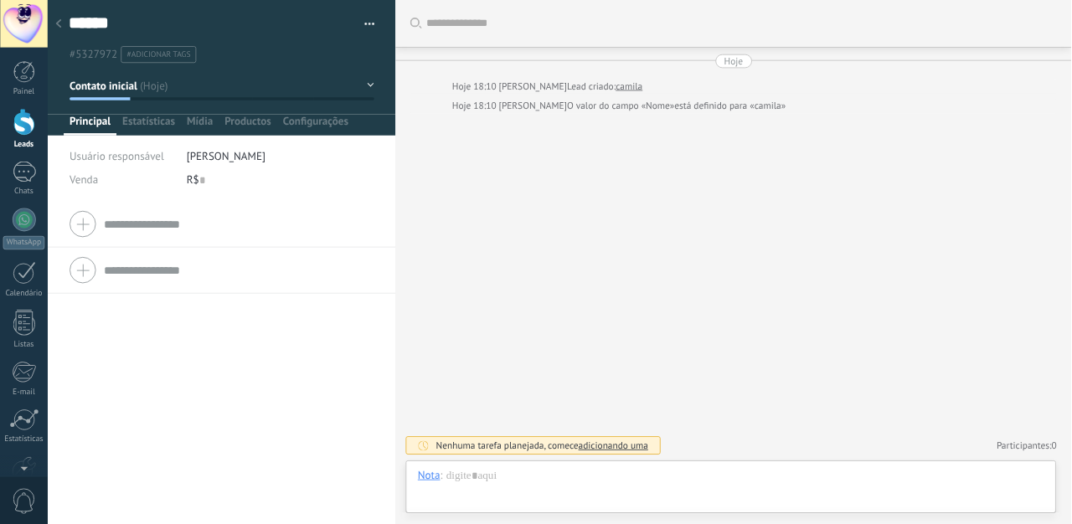
scroll to position [24, 0]
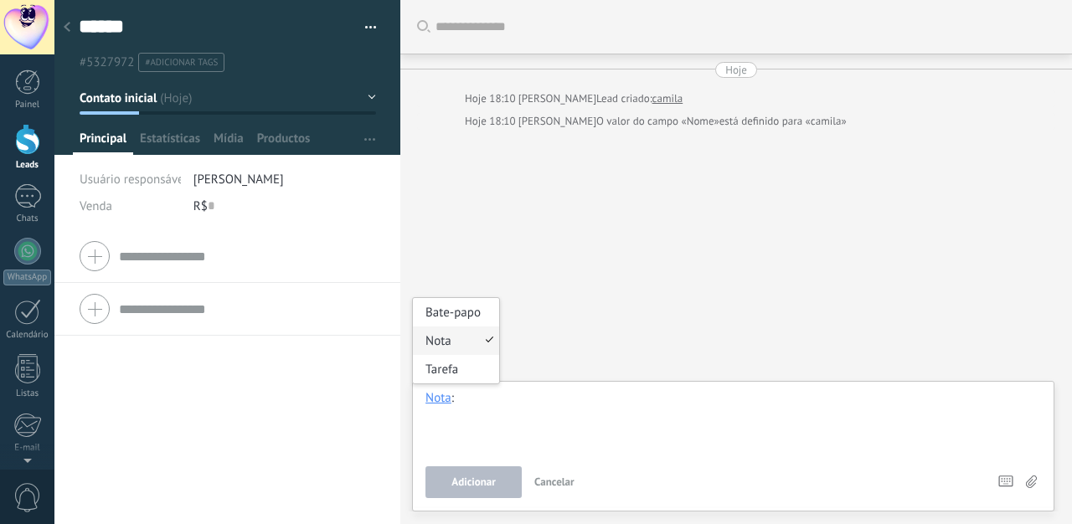
type textarea "******"
click at [489, 428] on div at bounding box center [732, 422] width 615 height 64
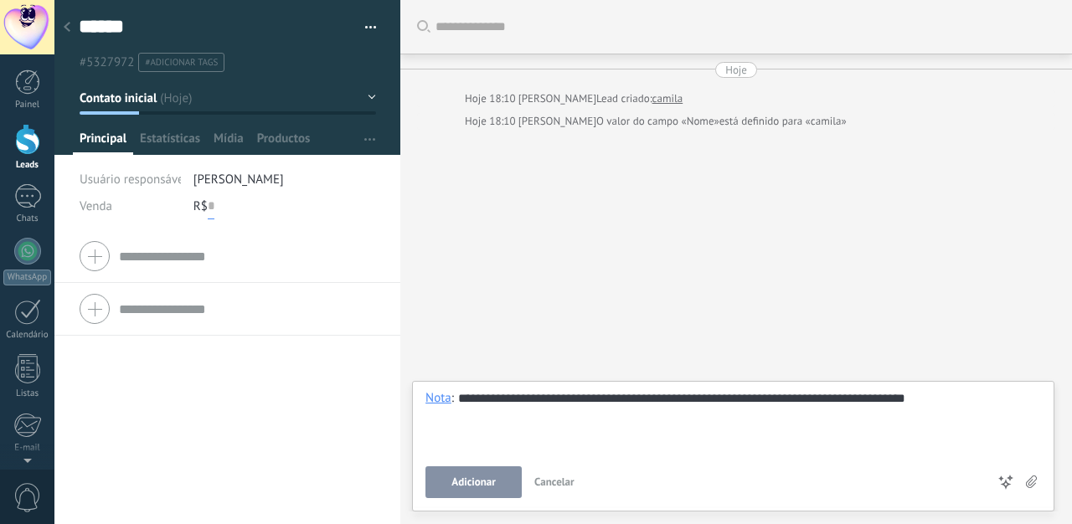
click at [208, 208] on input "text" at bounding box center [211, 206] width 7 height 27
click at [969, 404] on div "**********" at bounding box center [732, 422] width 615 height 64
click at [29, 204] on div at bounding box center [27, 196] width 27 height 24
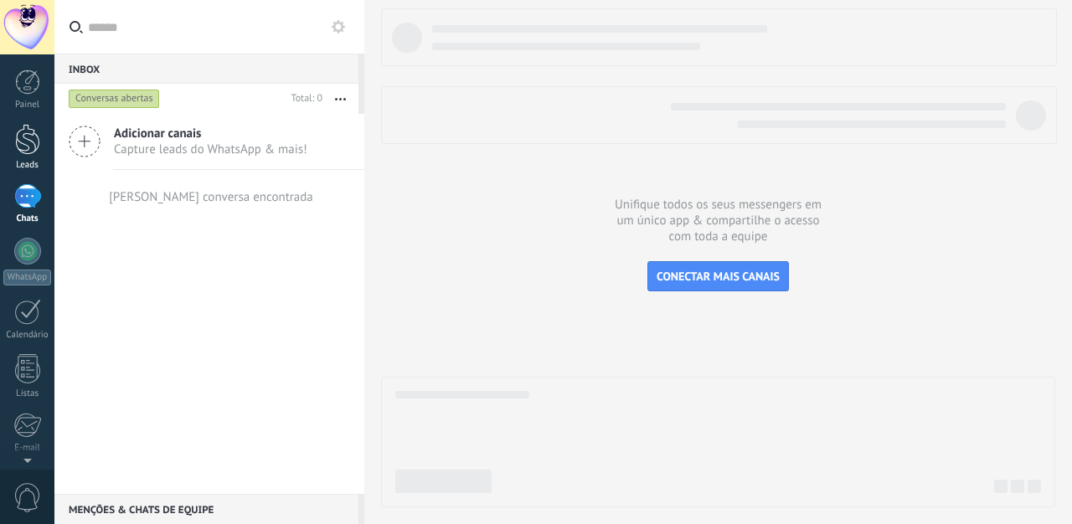
click at [37, 137] on div at bounding box center [27, 139] width 25 height 31
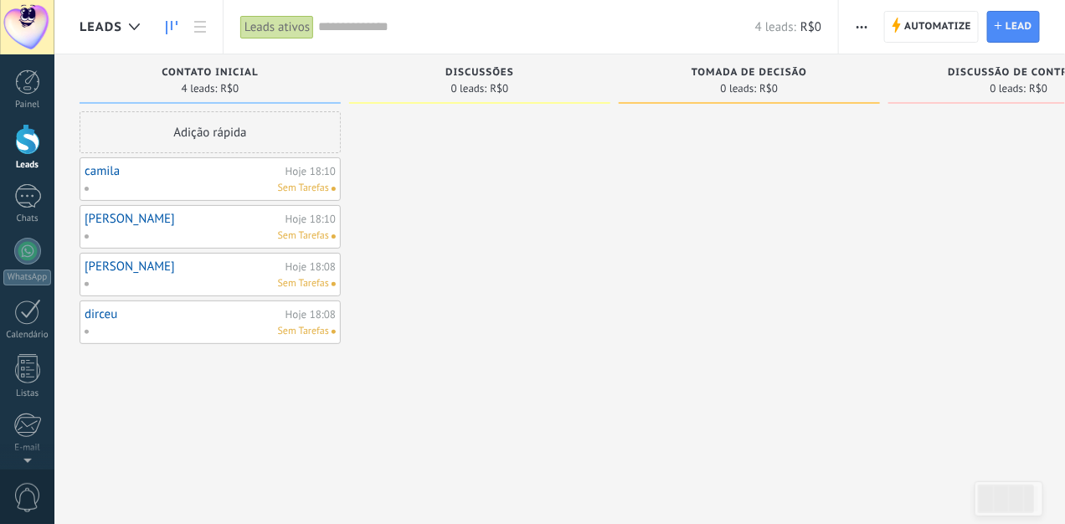
click at [865, 24] on span "button" at bounding box center [861, 27] width 11 height 32
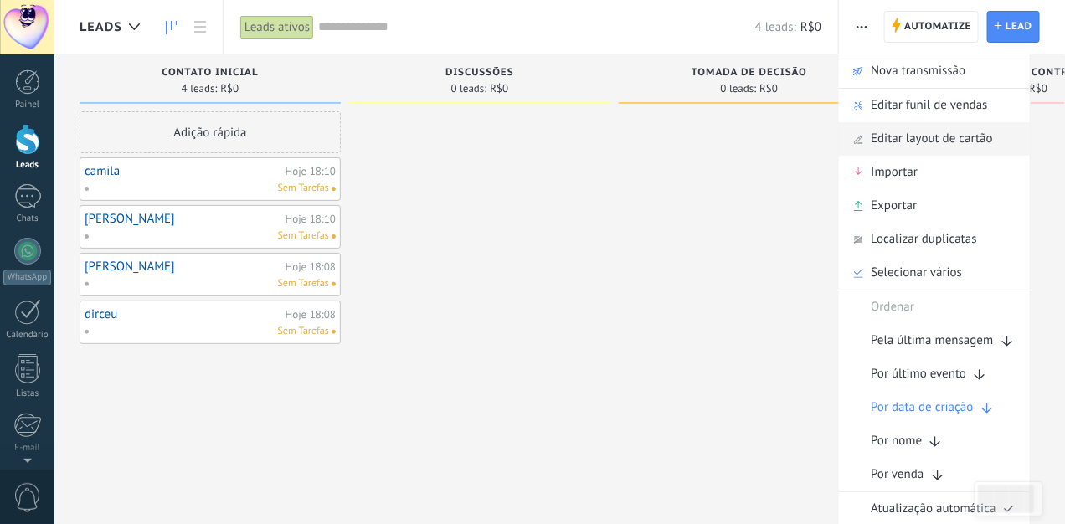
click at [909, 136] on span "Editar layout de cartão" at bounding box center [932, 138] width 122 height 33
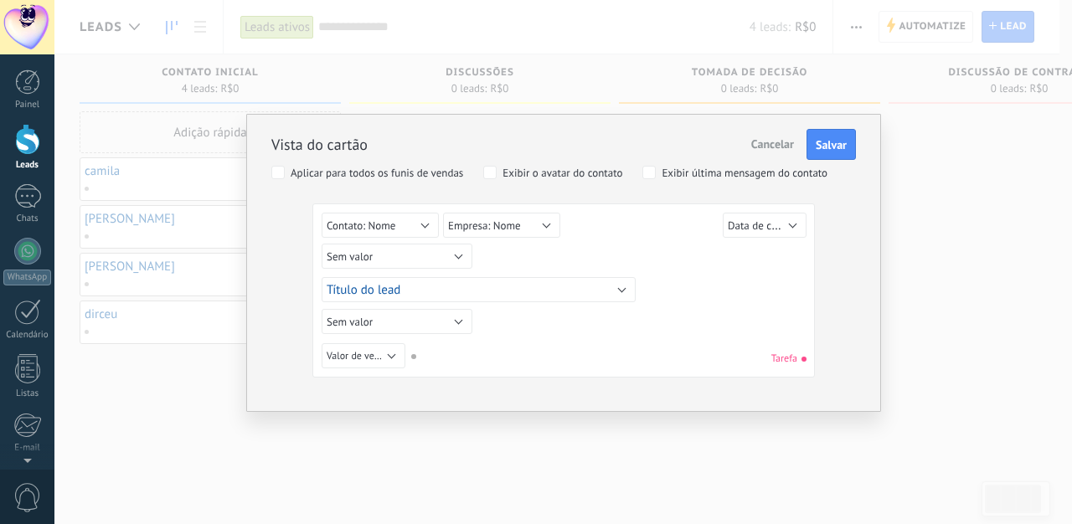
click at [763, 148] on span "Cancelar" at bounding box center [772, 143] width 43 height 15
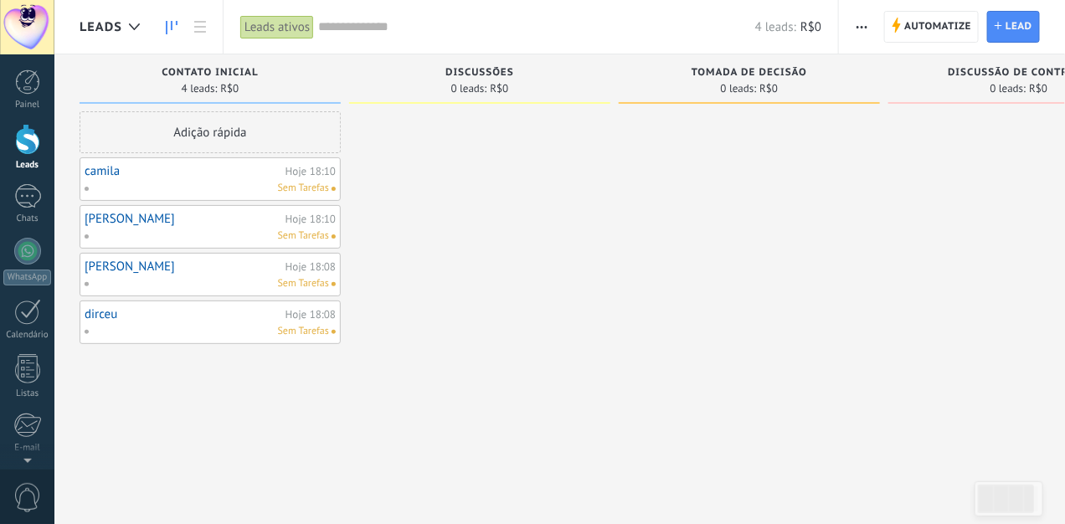
click at [860, 28] on span "button" at bounding box center [861, 27] width 11 height 32
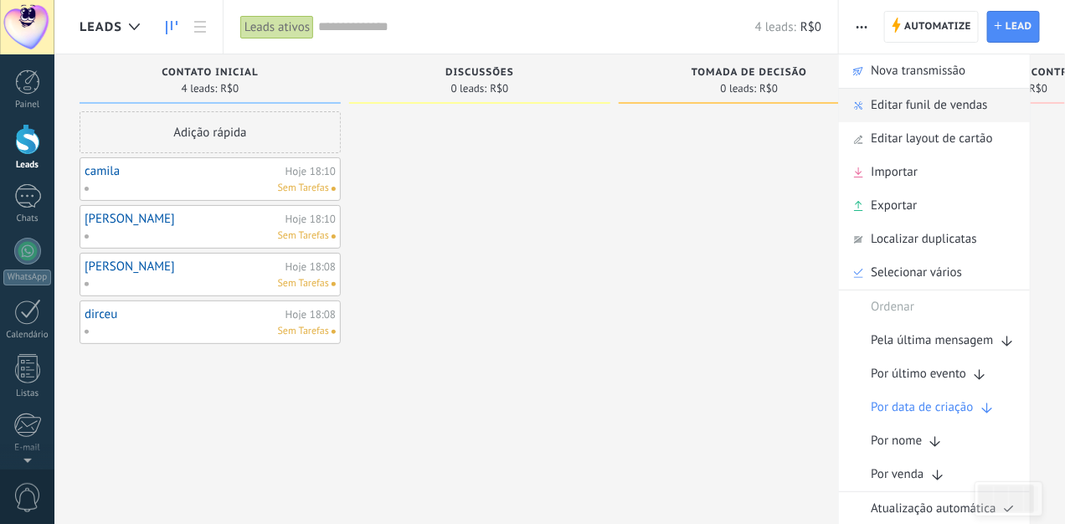
click at [945, 98] on span "Editar funil de vendas" at bounding box center [929, 105] width 116 height 33
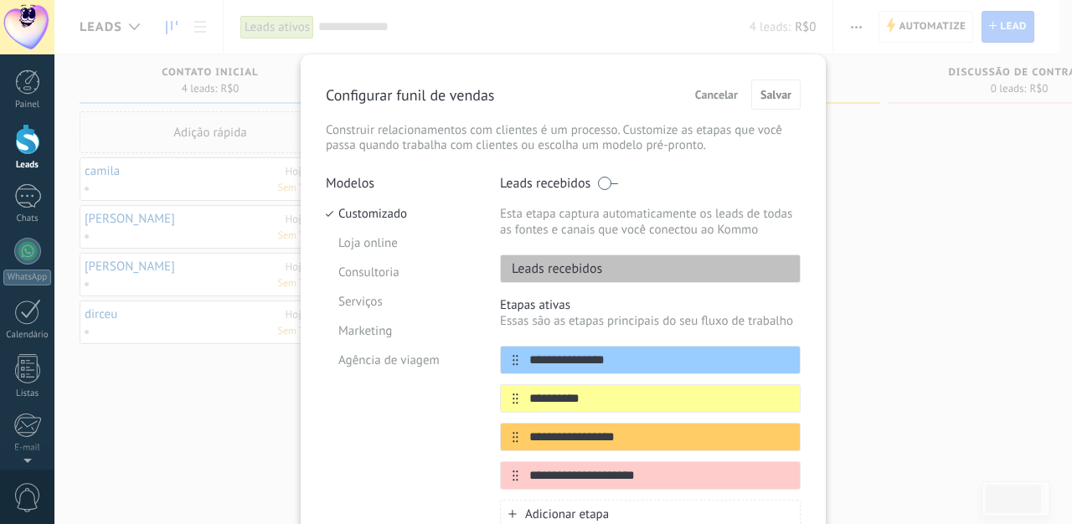
click at [581, 264] on p "Leads recebidos" at bounding box center [551, 268] width 101 height 17
click at [652, 265] on div "Leads recebidos" at bounding box center [650, 268] width 301 height 28
click at [583, 275] on p "Leads recebidos" at bounding box center [551, 268] width 101 height 17
click at [506, 261] on p "Leads recebidos" at bounding box center [551, 268] width 101 height 17
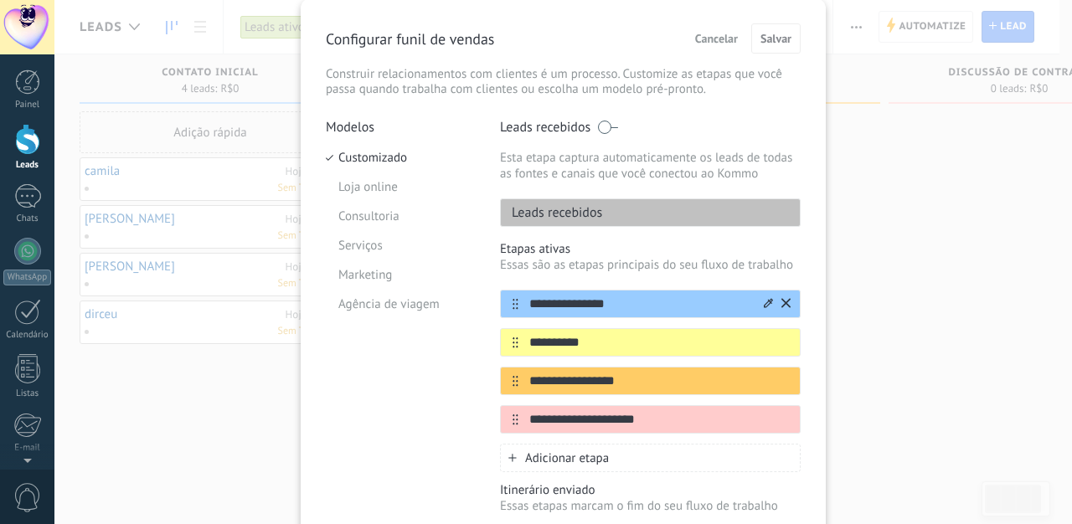
scroll to position [42, 0]
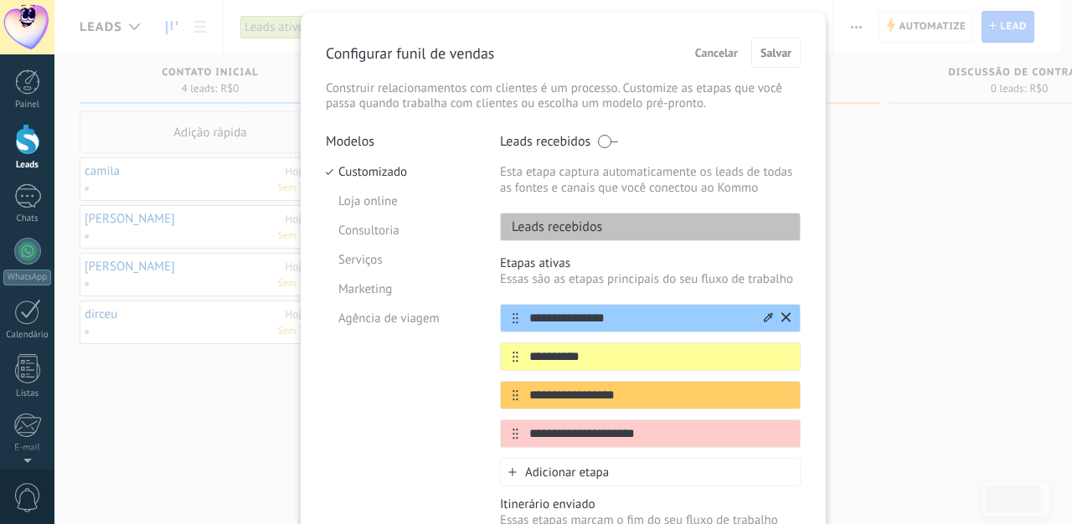
click at [763, 317] on icon at bounding box center [767, 317] width 9 height 10
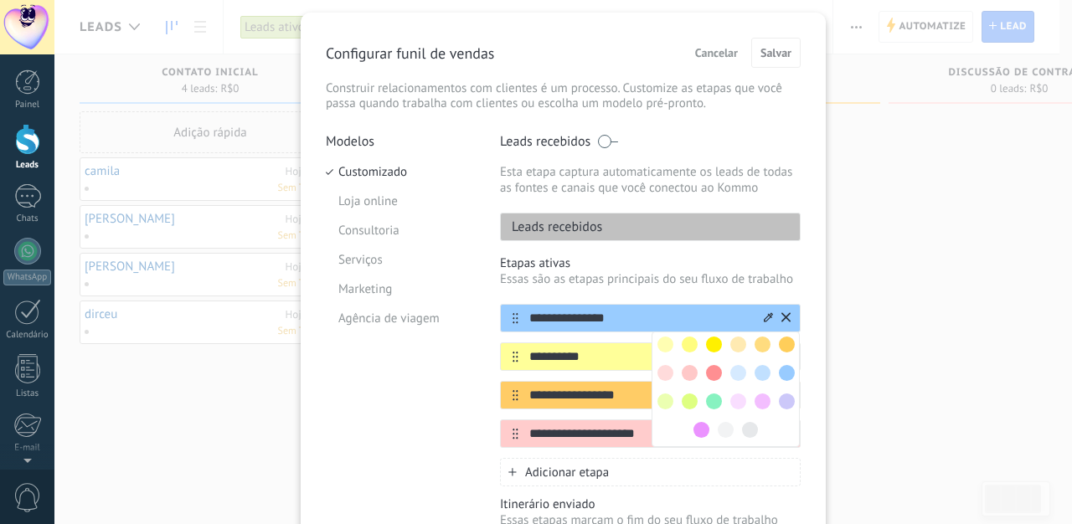
click at [589, 321] on input "**********" at bounding box center [639, 319] width 243 height 18
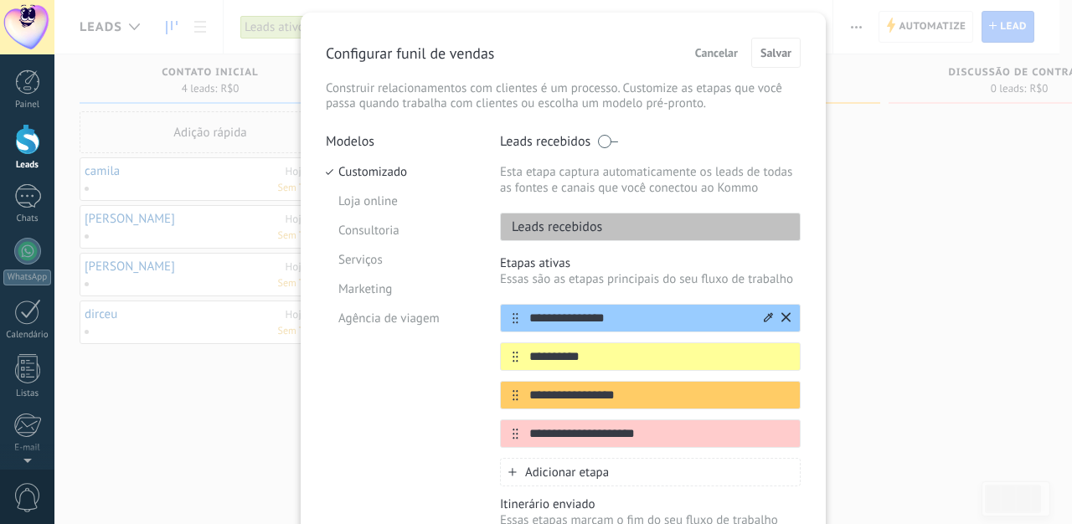
click at [589, 321] on input "**********" at bounding box center [639, 319] width 243 height 18
click at [614, 319] on input "**********" at bounding box center [639, 319] width 243 height 18
type input "*"
type input "*****"
click at [599, 434] on input "**********" at bounding box center [639, 434] width 243 height 18
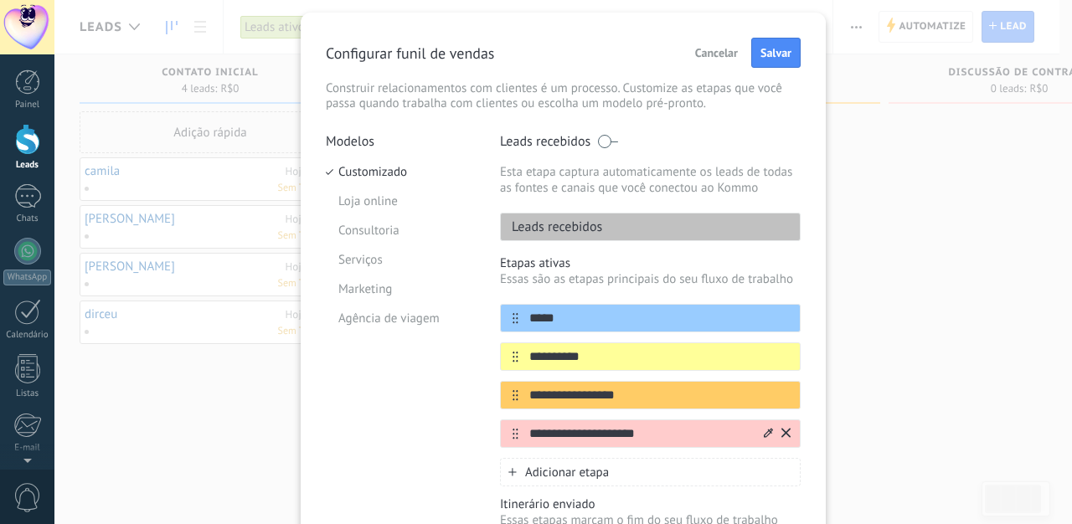
click at [599, 434] on input "**********" at bounding box center [639, 434] width 243 height 18
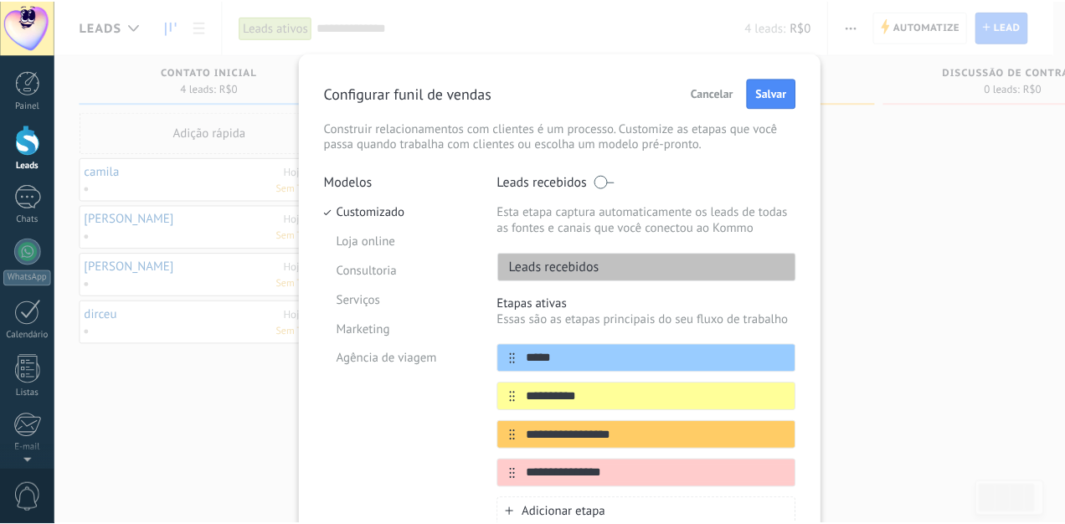
scroll to position [0, 0]
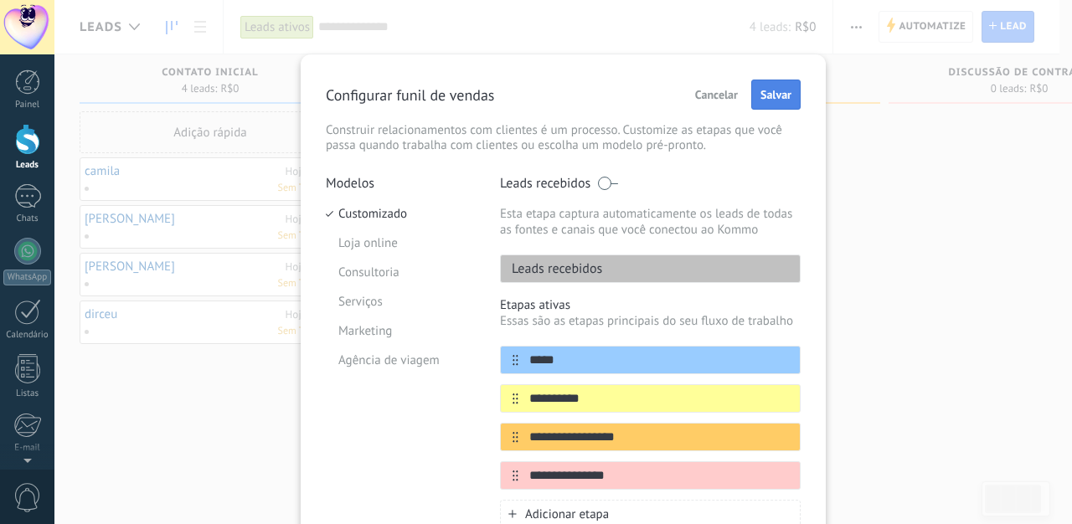
type input "**********"
click at [779, 102] on button "Salvar" at bounding box center [775, 95] width 49 height 30
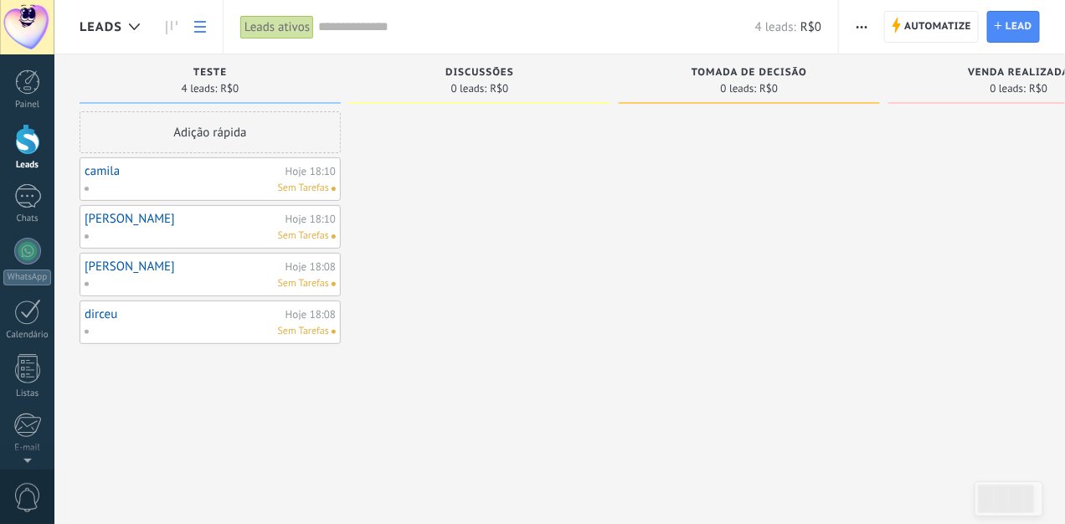
click at [205, 27] on use at bounding box center [200, 27] width 12 height 12
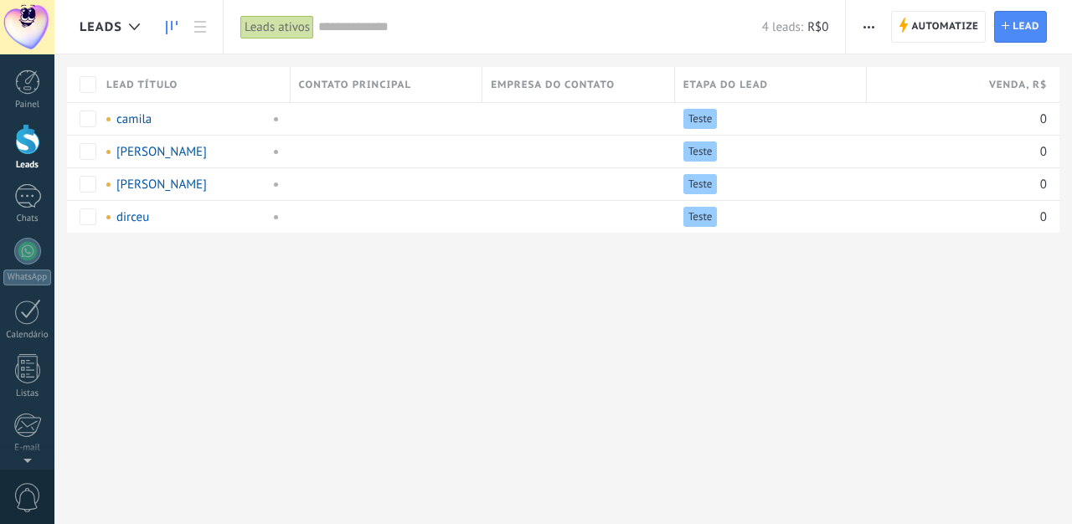
click at [177, 32] on icon at bounding box center [172, 27] width 12 height 13
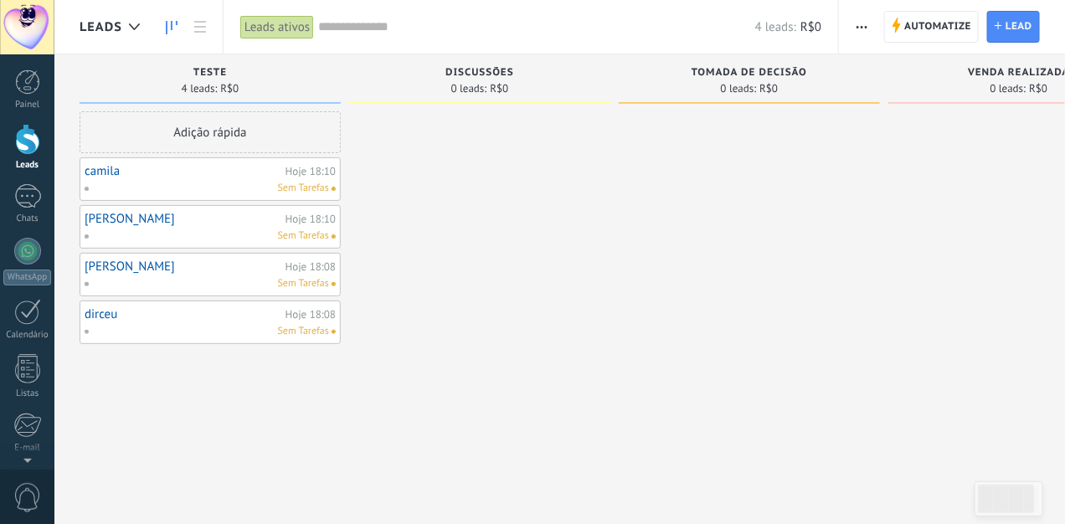
click at [853, 32] on button "button" at bounding box center [862, 27] width 24 height 32
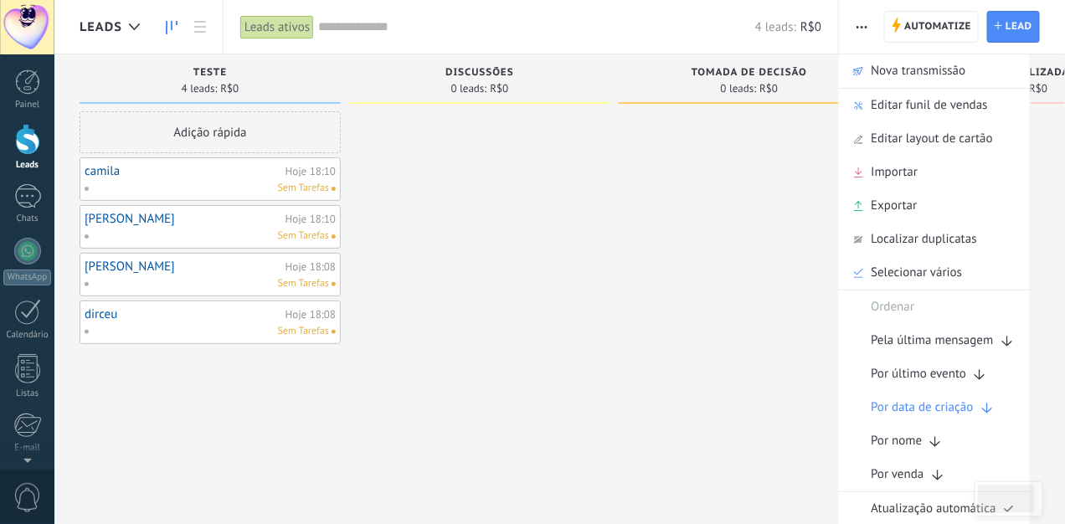
click at [634, 382] on div at bounding box center [749, 264] width 261 height 306
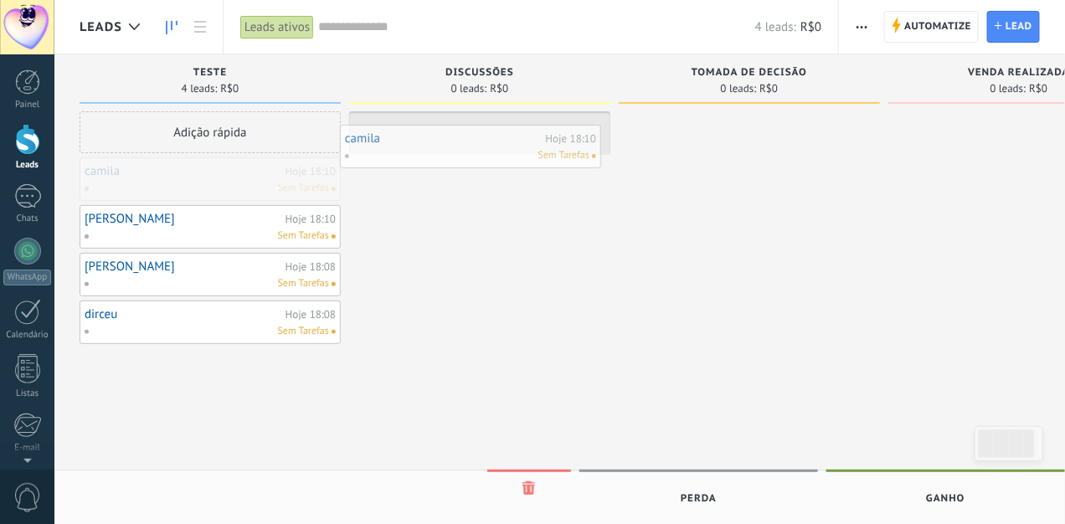
drag, startPoint x: 272, startPoint y: 188, endPoint x: 537, endPoint y: 154, distance: 266.7
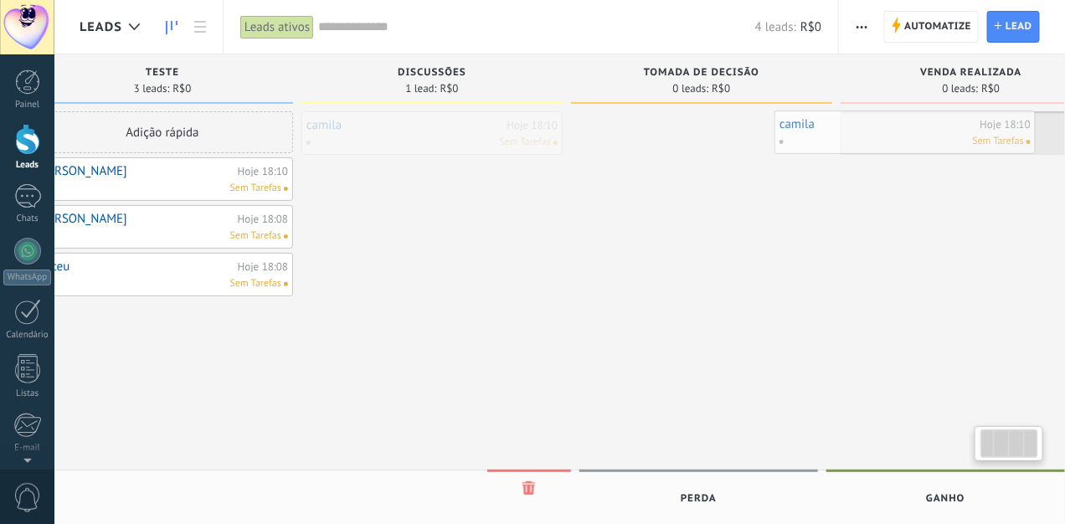
scroll to position [0, 109]
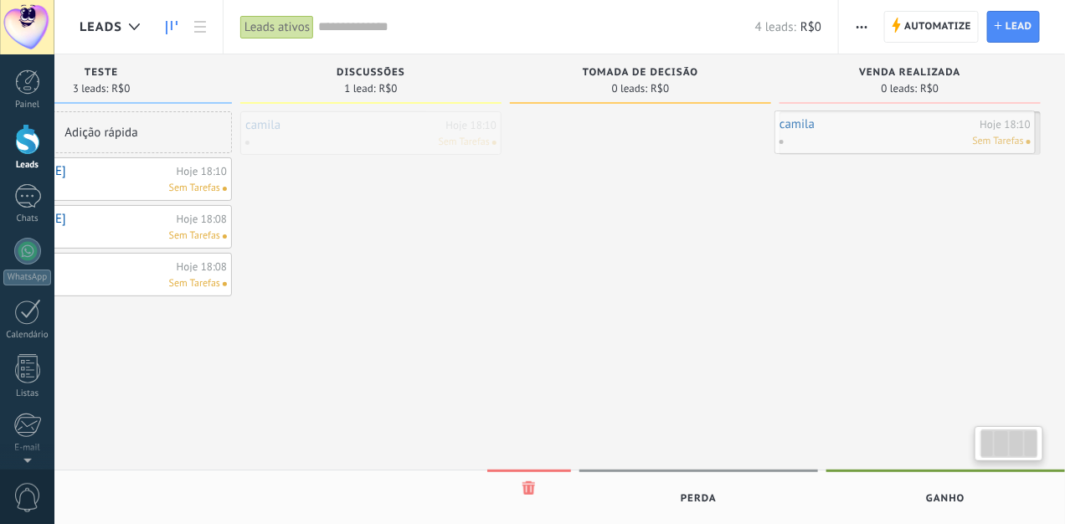
drag, startPoint x: 465, startPoint y: 138, endPoint x: 918, endPoint y: 138, distance: 452.9
drag, startPoint x: 841, startPoint y: 131, endPoint x: 604, endPoint y: 137, distance: 237.8
drag, startPoint x: 619, startPoint y: 141, endPoint x: 337, endPoint y: 144, distance: 283.0
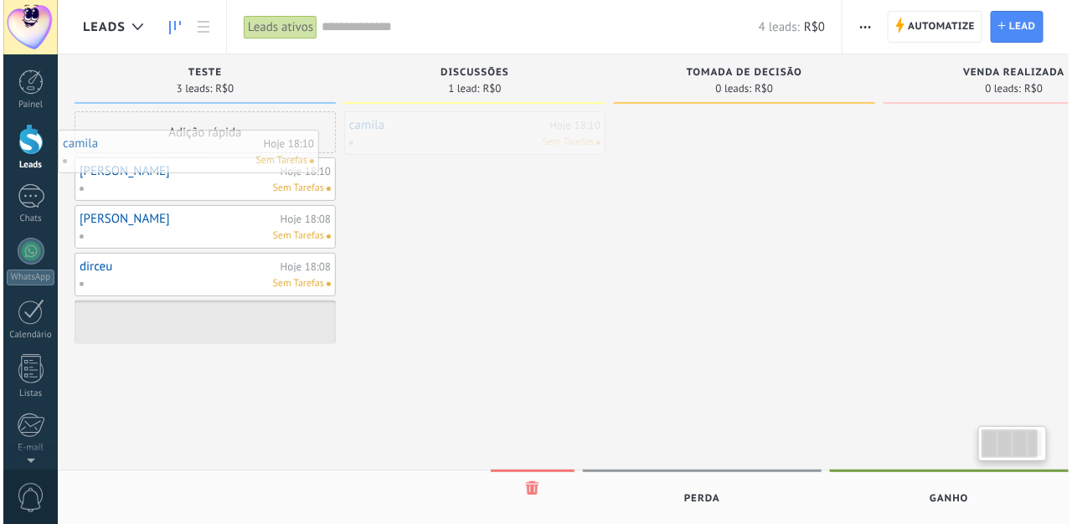
scroll to position [0, 0]
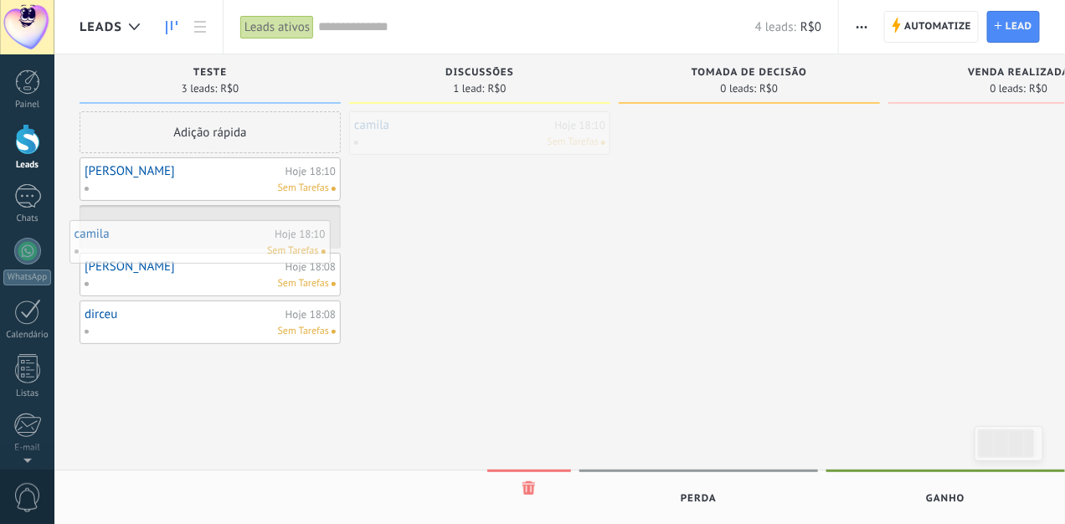
drag, startPoint x: 371, startPoint y: 135, endPoint x: 198, endPoint y: 237, distance: 201.2
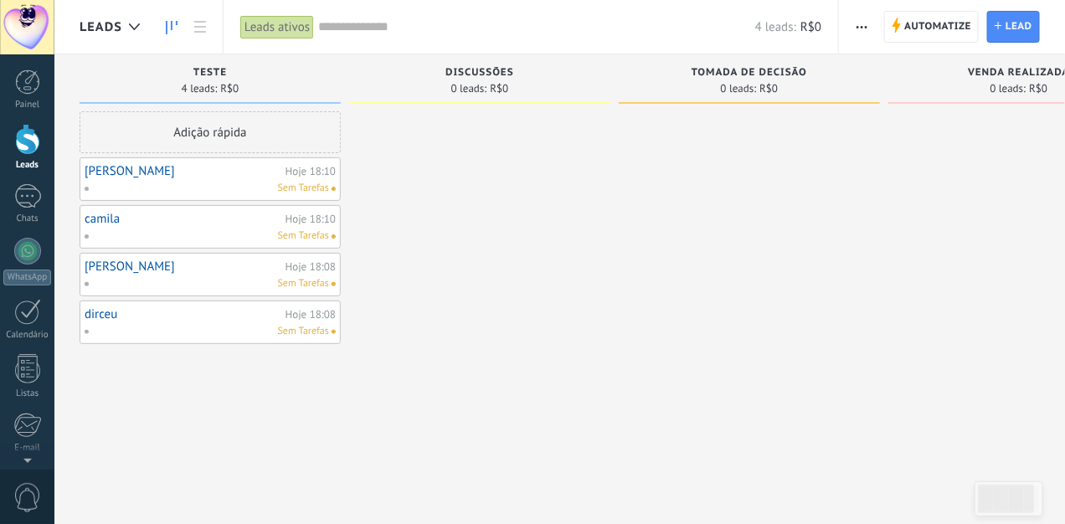
click at [111, 183] on div "Sem Tarefas" at bounding box center [206, 188] width 245 height 15
click at [112, 174] on link "[PERSON_NAME]" at bounding box center [183, 171] width 197 height 14
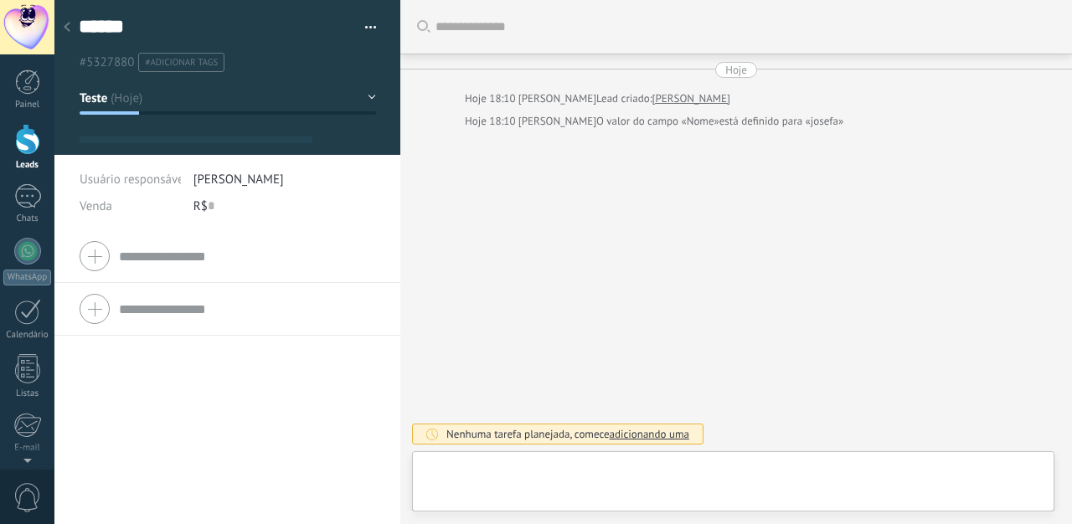
type textarea "******"
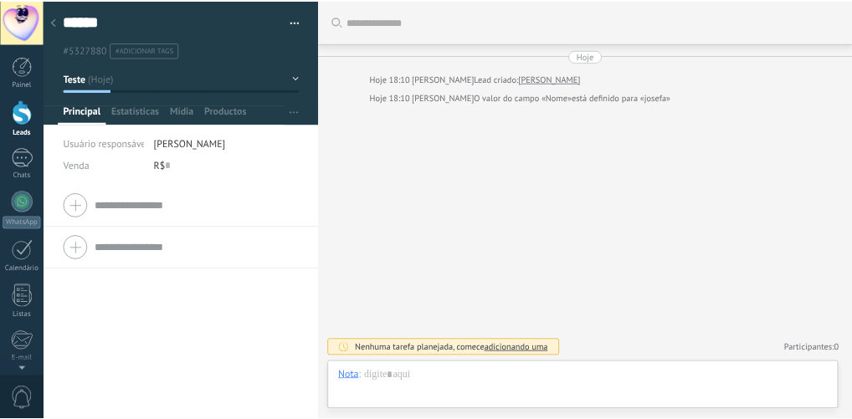
scroll to position [25, 0]
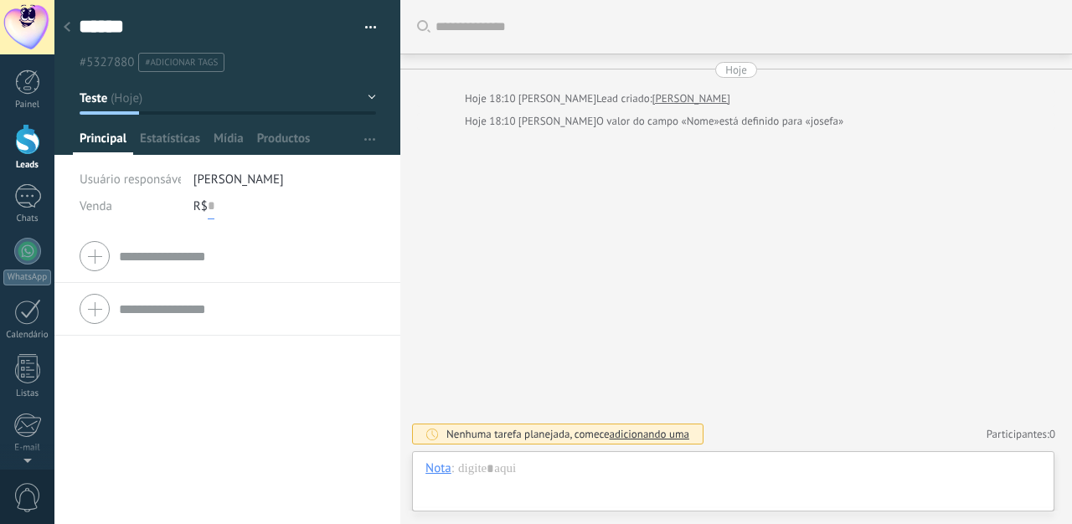
click at [212, 212] on input "text" at bounding box center [211, 206] width 7 height 27
type input "*****"
click at [100, 496] on span "Salvar" at bounding box center [104, 498] width 31 height 12
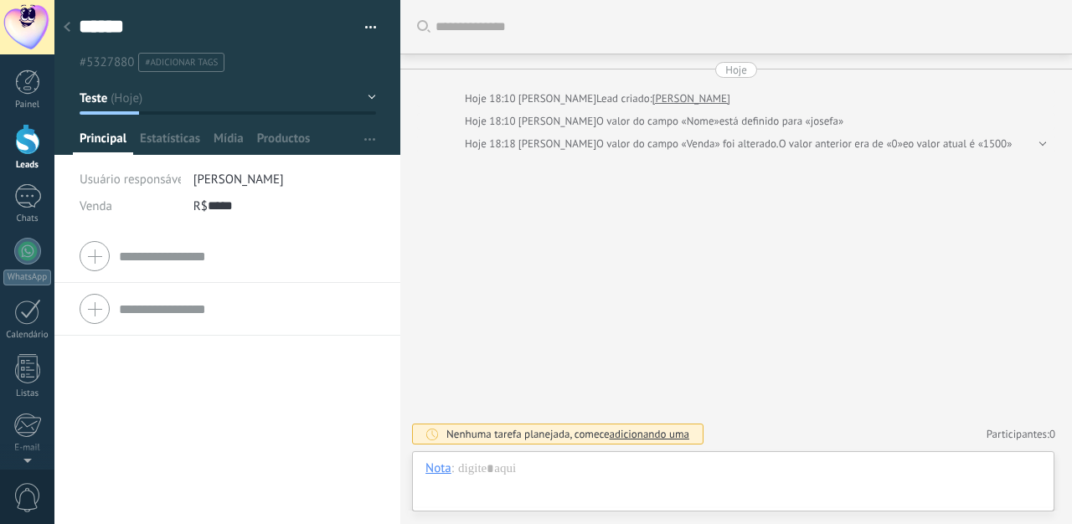
click at [71, 26] on div at bounding box center [66, 28] width 23 height 33
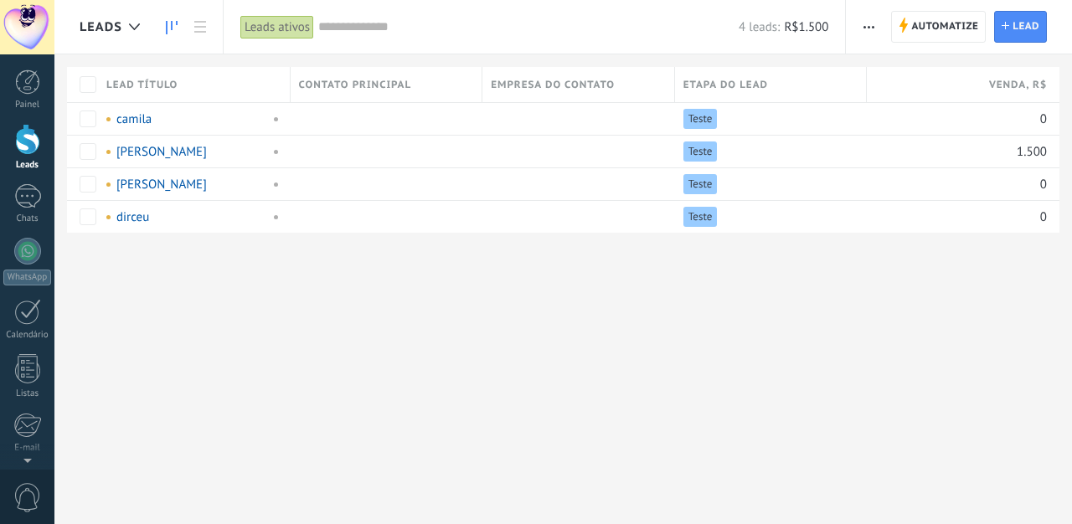
click at [172, 28] on use at bounding box center [172, 27] width 12 height 13
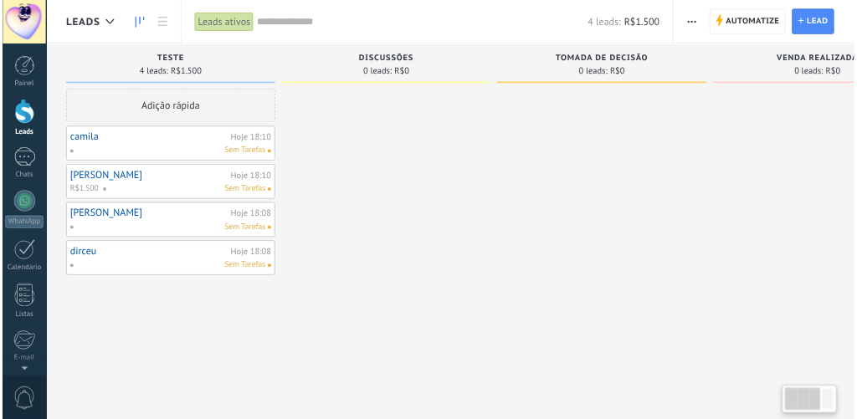
scroll to position [16, 0]
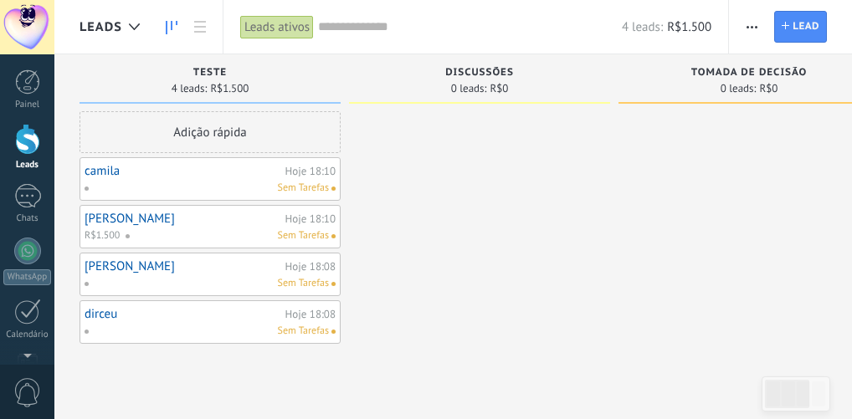
click at [122, 229] on div "R$1.500 Sem Tarefas" at bounding box center [210, 236] width 251 height 15
click at [115, 221] on link "[PERSON_NAME]" at bounding box center [183, 219] width 197 height 14
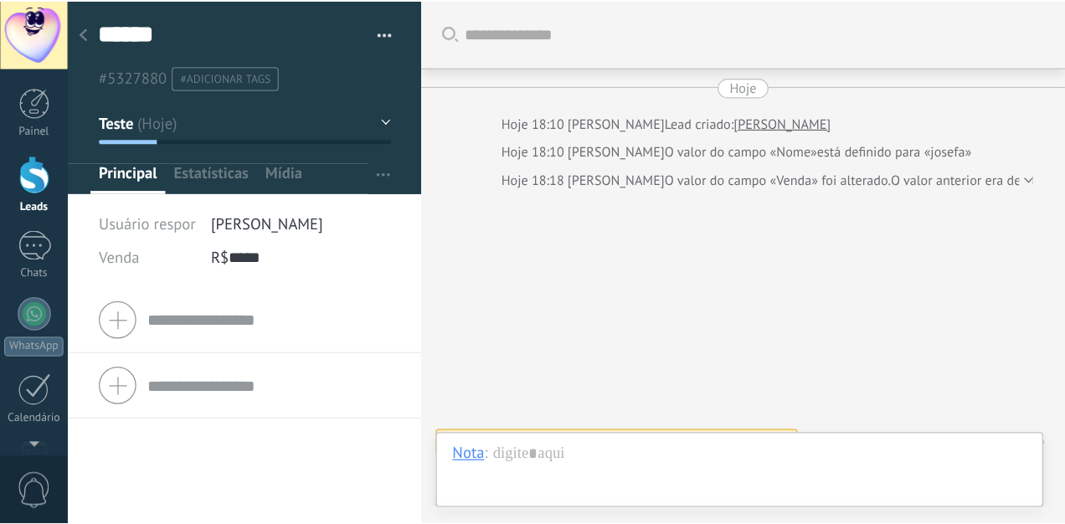
scroll to position [24, 0]
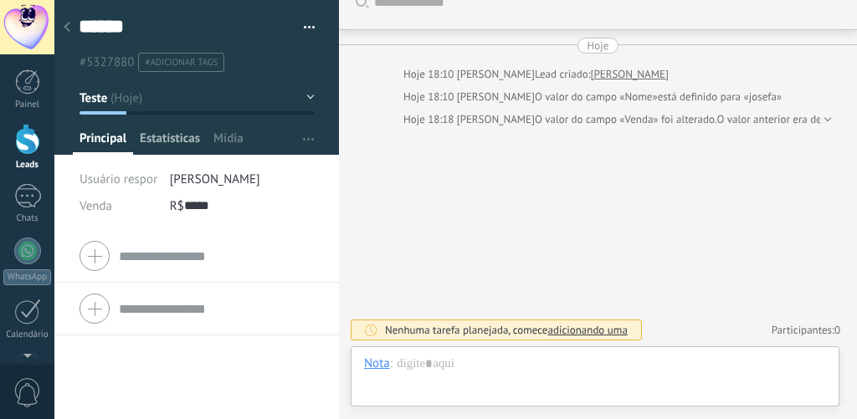
click at [182, 136] on span "Estatísticas" at bounding box center [170, 143] width 60 height 24
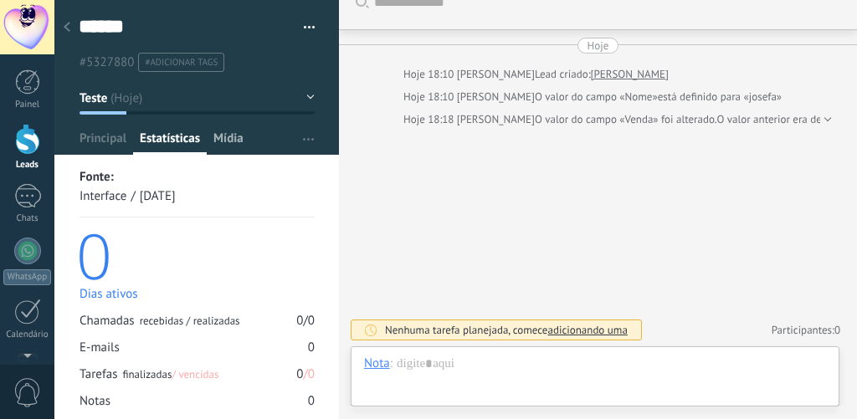
click at [224, 137] on span "Mídia" at bounding box center [228, 143] width 30 height 24
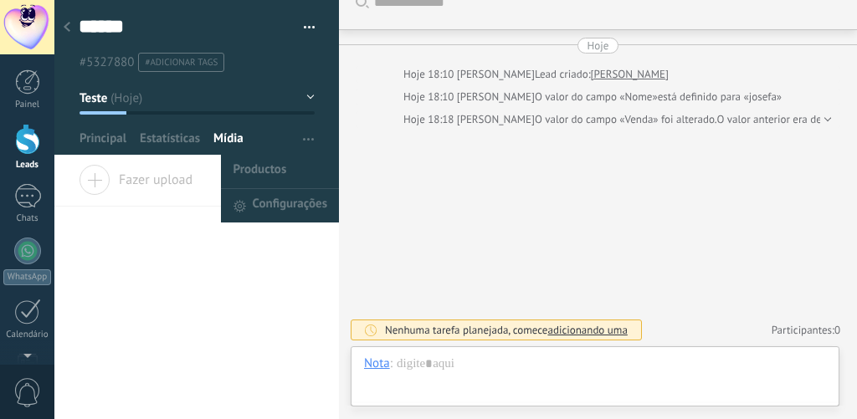
click at [296, 144] on button "button" at bounding box center [308, 139] width 24 height 32
click at [267, 205] on span "Configurações" at bounding box center [290, 205] width 75 height 33
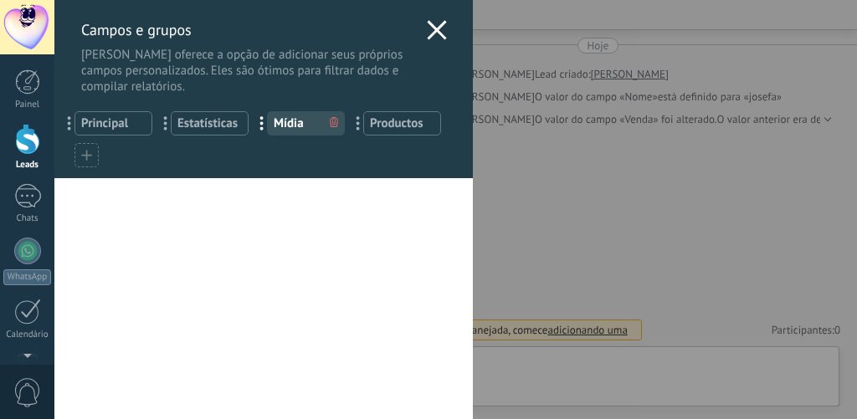
click at [85, 157] on icon at bounding box center [86, 155] width 11 height 11
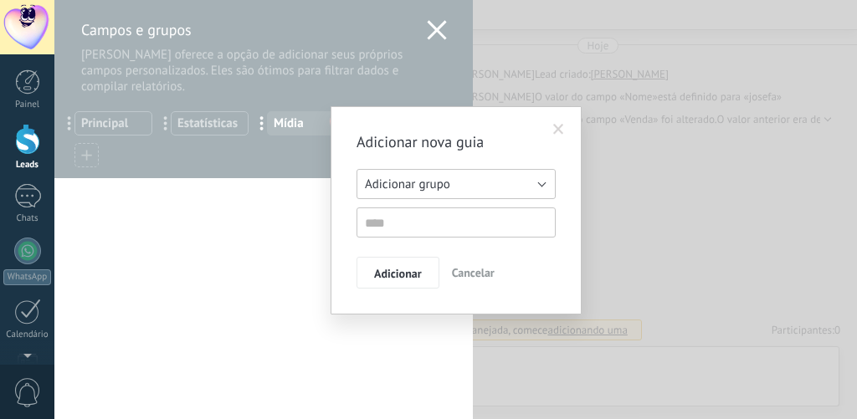
click at [447, 188] on span "Adicionar grupo" at bounding box center [407, 185] width 85 height 16
click at [563, 124] on span at bounding box center [558, 130] width 11 height 12
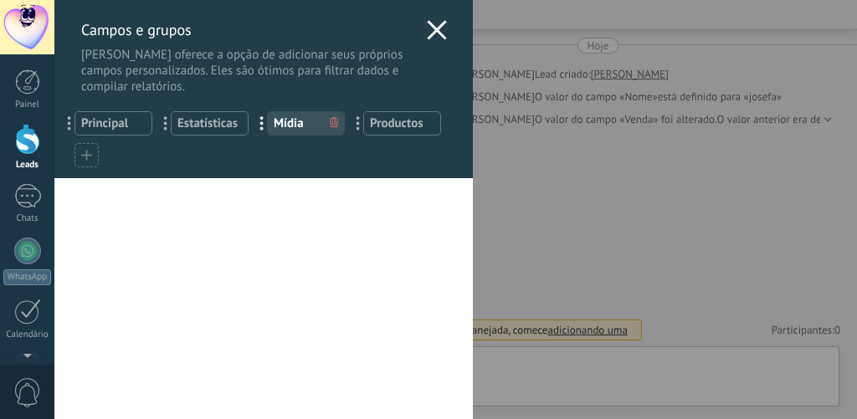
click at [438, 28] on icon at bounding box center [437, 30] width 20 height 20
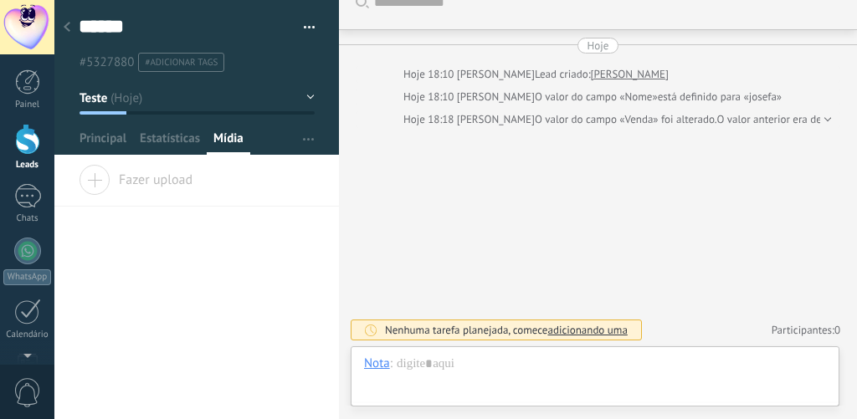
click at [69, 23] on use at bounding box center [67, 27] width 7 height 10
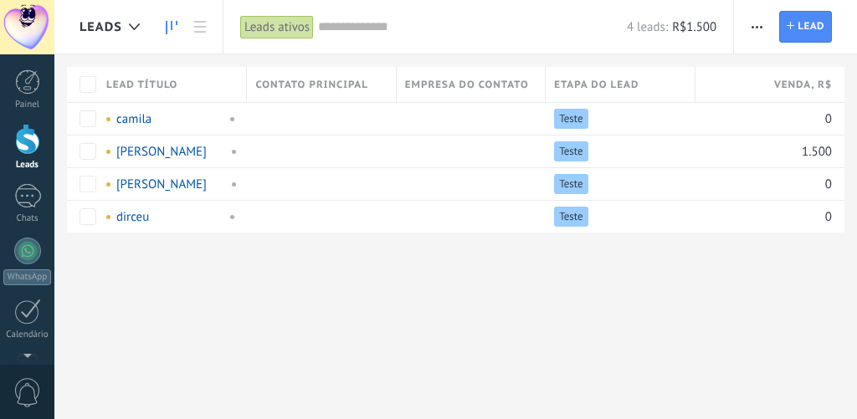
click at [164, 30] on link at bounding box center [171, 27] width 28 height 33
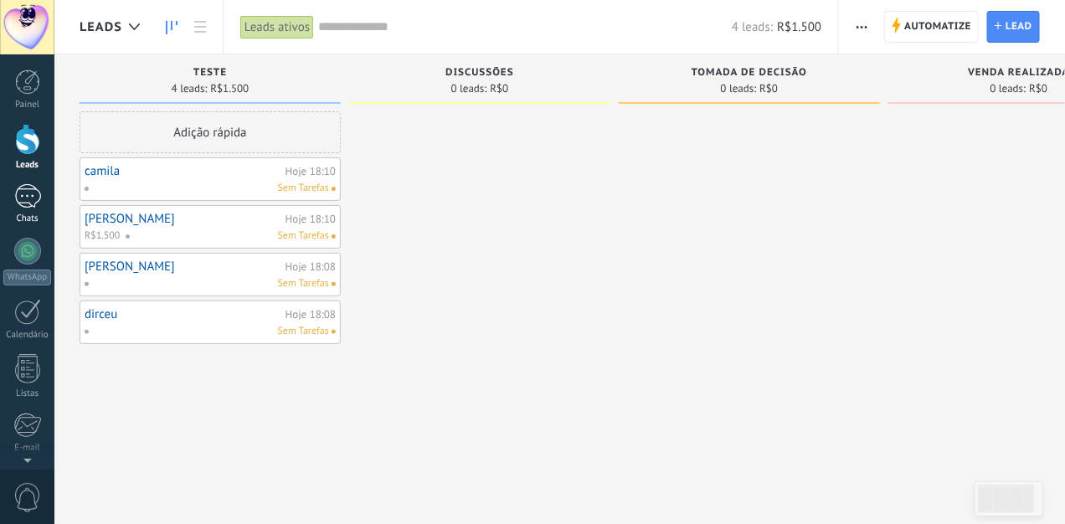
click at [37, 201] on div at bounding box center [27, 196] width 27 height 24
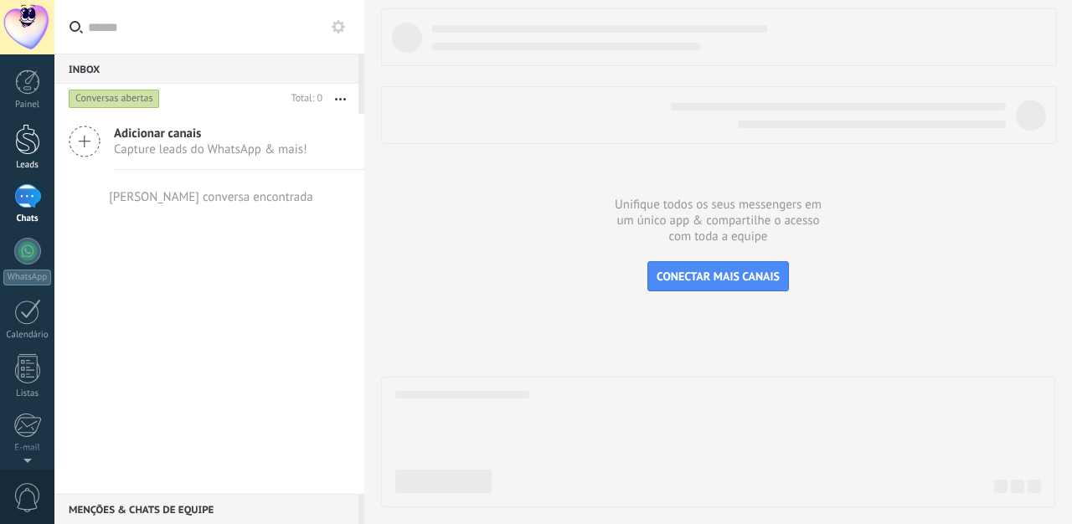
click at [33, 150] on div at bounding box center [27, 139] width 25 height 31
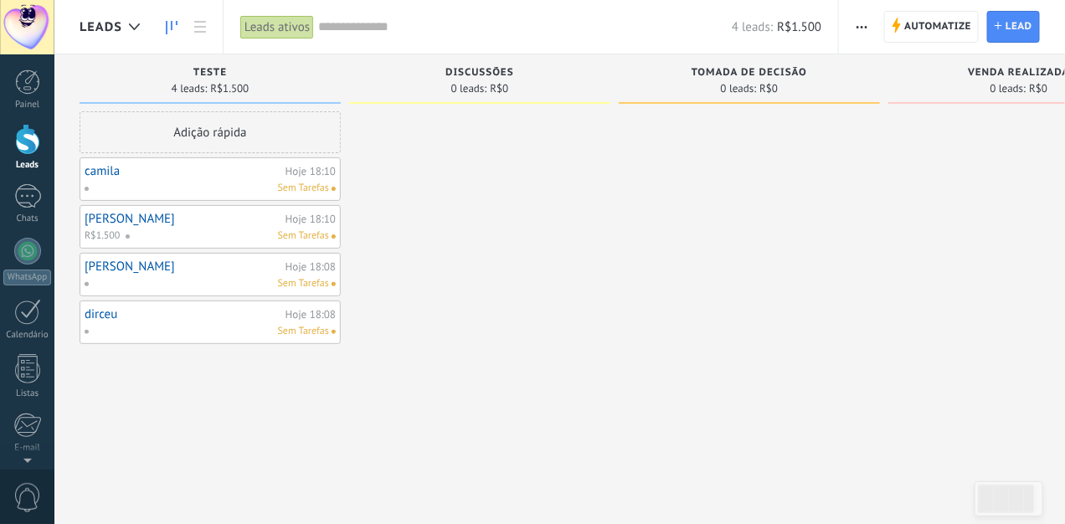
click at [124, 177] on link "camila" at bounding box center [183, 171] width 197 height 14
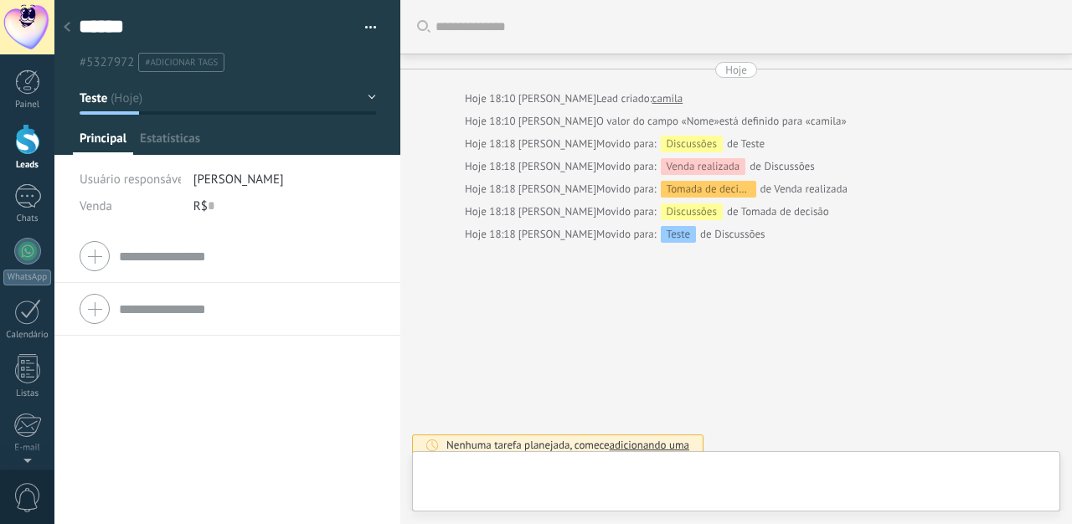
type textarea "******"
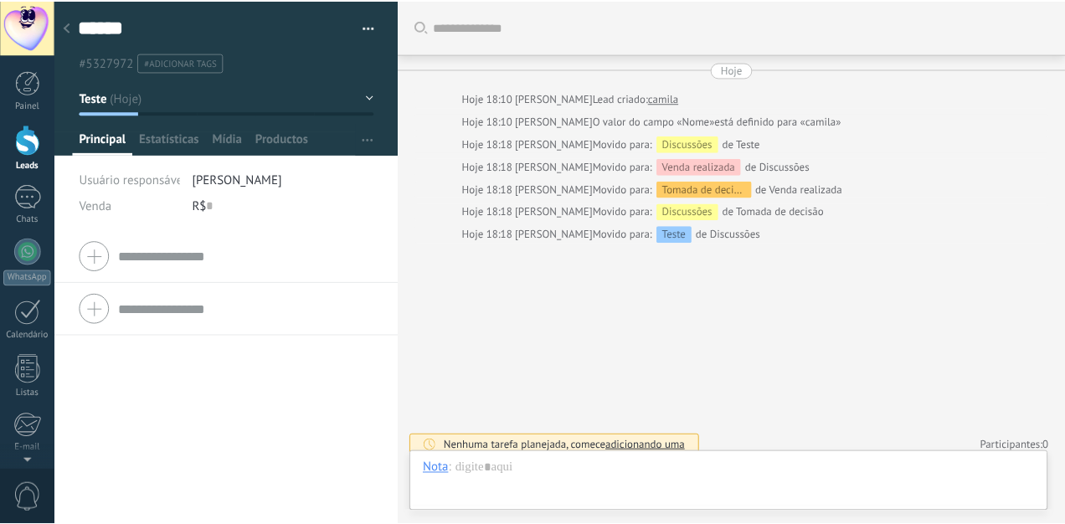
scroll to position [10, 0]
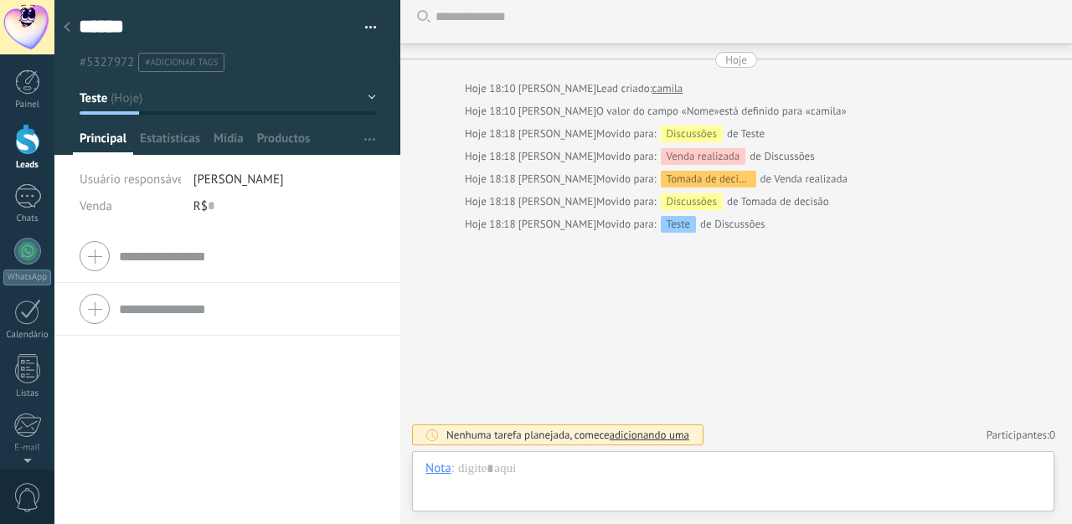
click at [67, 32] on icon at bounding box center [67, 27] width 7 height 10
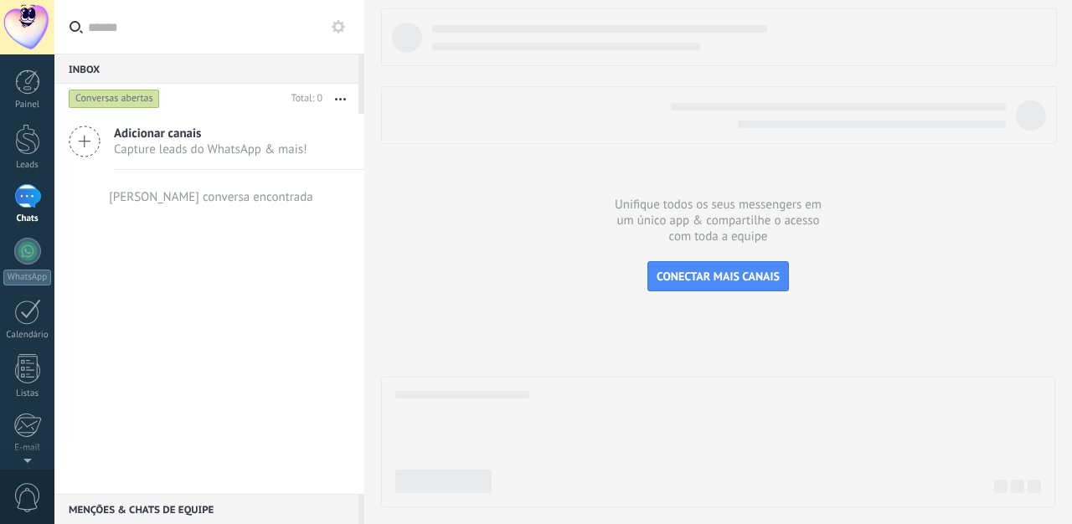
click at [23, 201] on div at bounding box center [27, 196] width 27 height 24
click at [122, 32] on input "text" at bounding box center [219, 27] width 263 height 54
click at [146, 39] on input "text" at bounding box center [219, 27] width 263 height 54
click at [27, 133] on div at bounding box center [27, 139] width 25 height 31
